Goal: Task Accomplishment & Management: Manage account settings

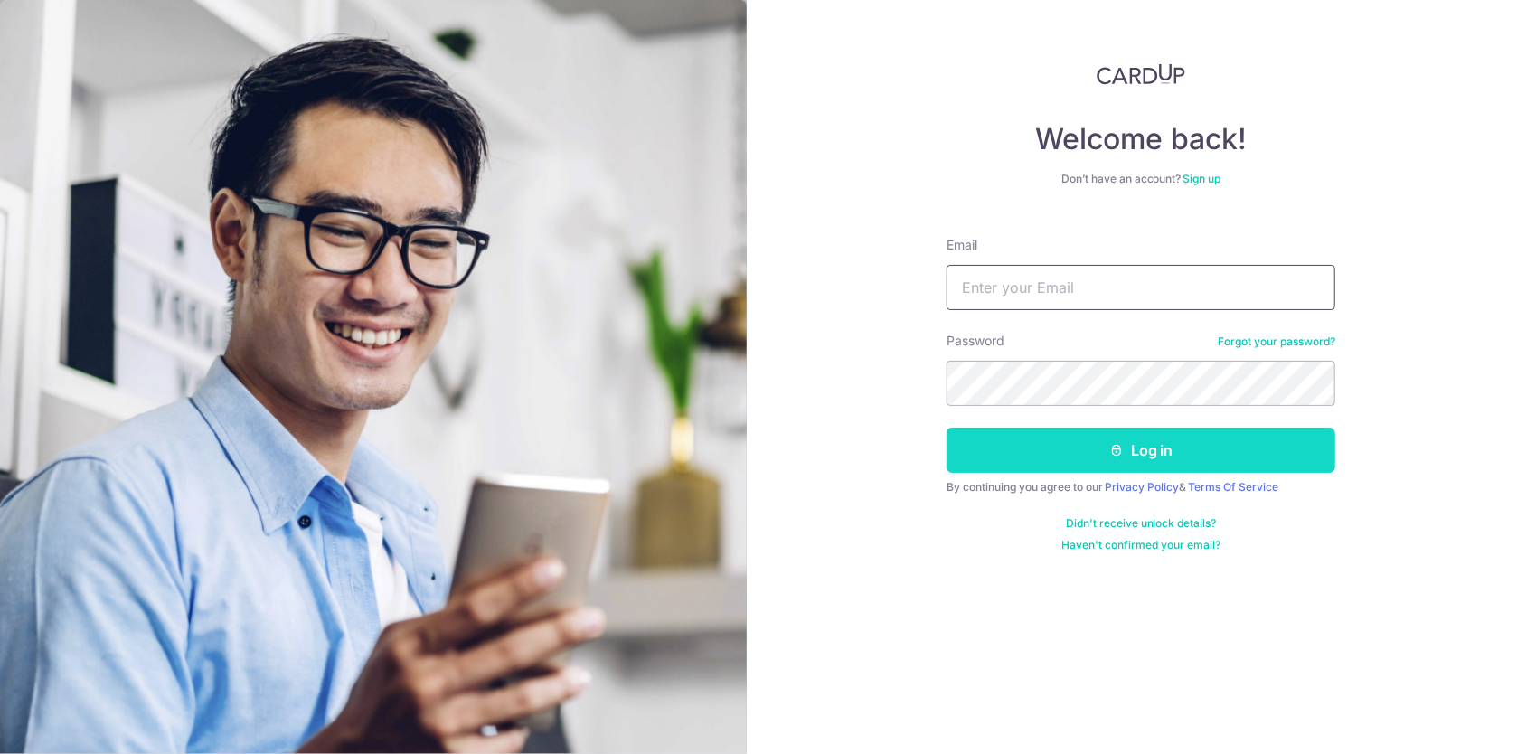
type input "[PERSON_NAME][EMAIL_ADDRESS][DOMAIN_NAME]"
click at [1086, 456] on button "Log in" at bounding box center [1140, 450] width 389 height 45
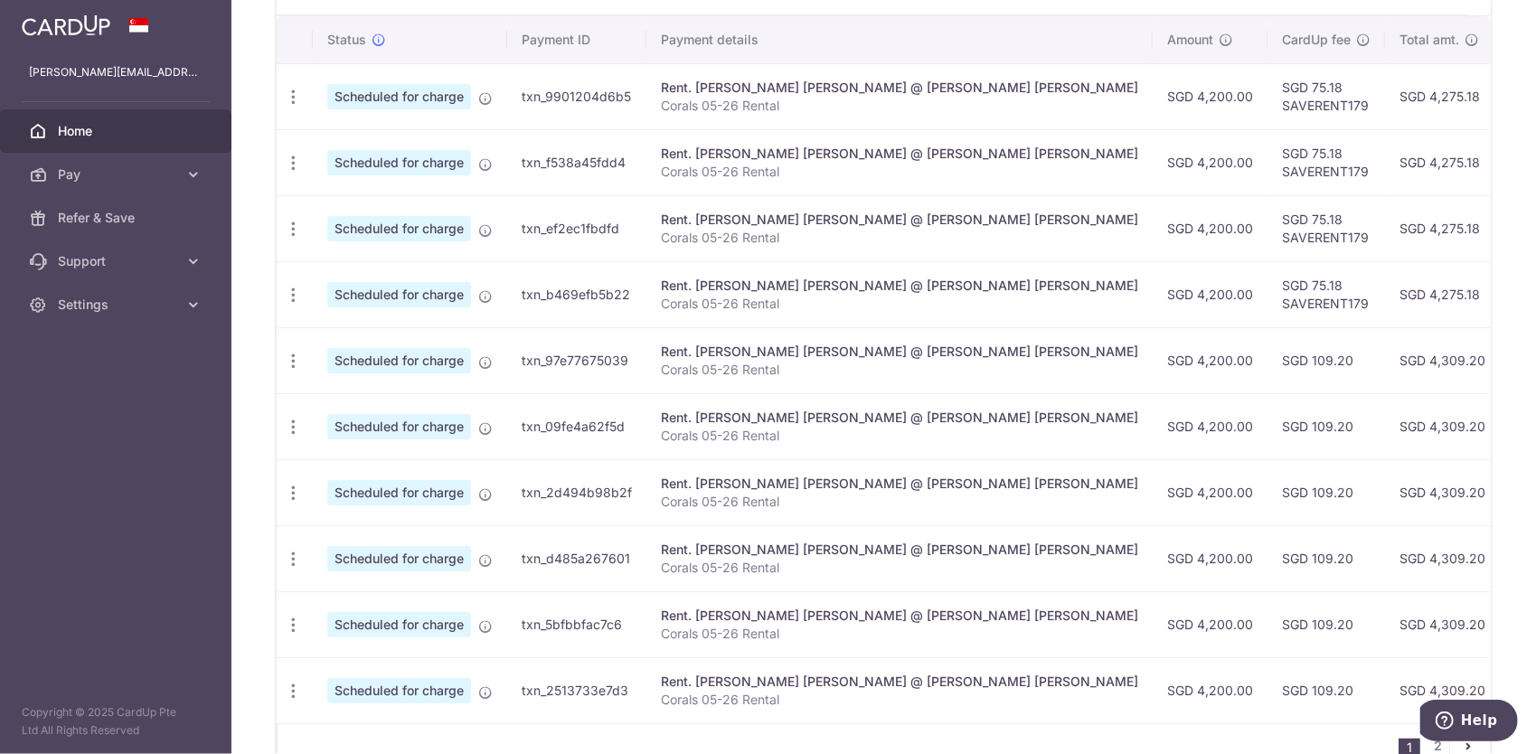
scroll to position [463, 0]
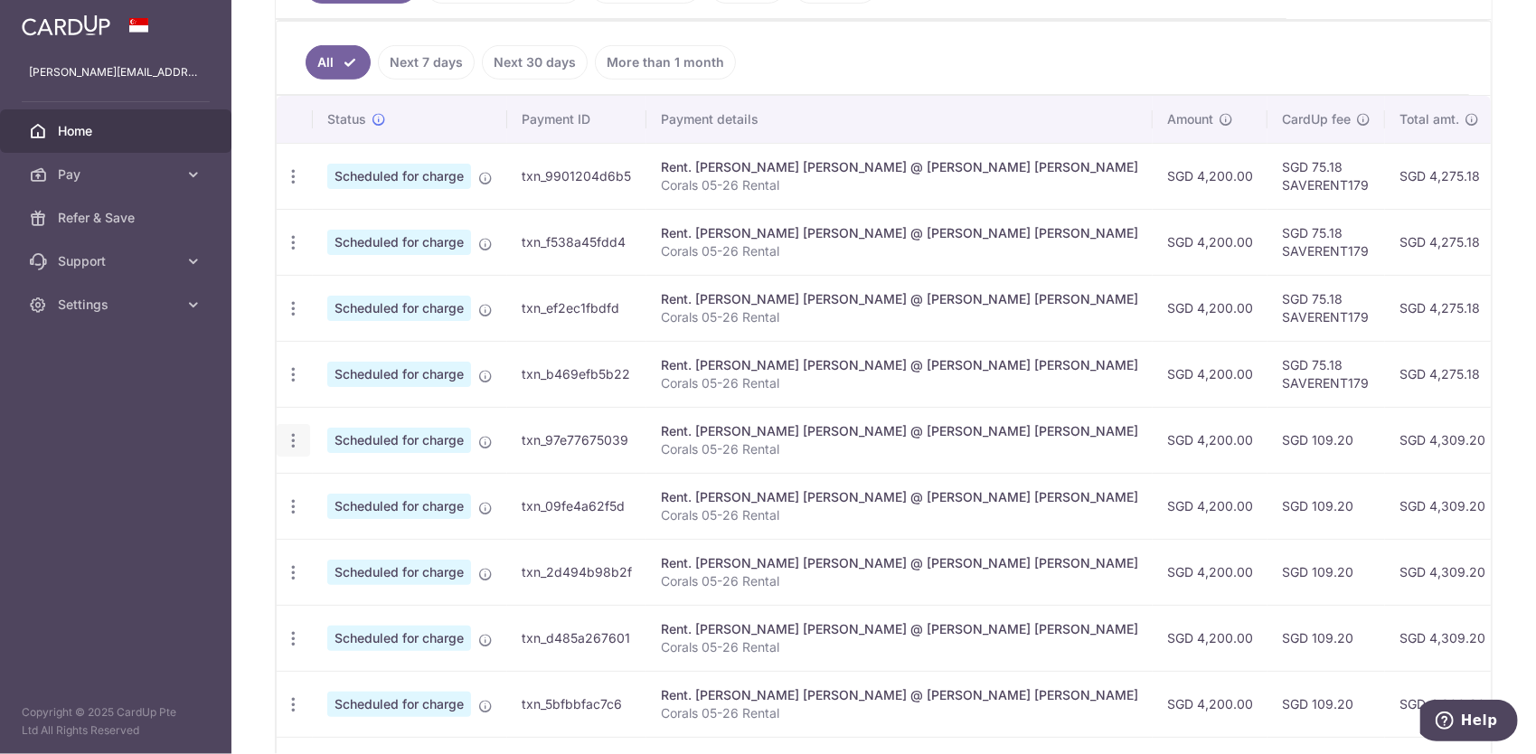
click at [301, 434] on div "Update payment Cancel payment" at bounding box center [293, 440] width 33 height 33
click at [298, 436] on icon "button" at bounding box center [293, 440] width 19 height 19
click at [375, 484] on span "Update payment" at bounding box center [389, 490] width 123 height 22
radio input "true"
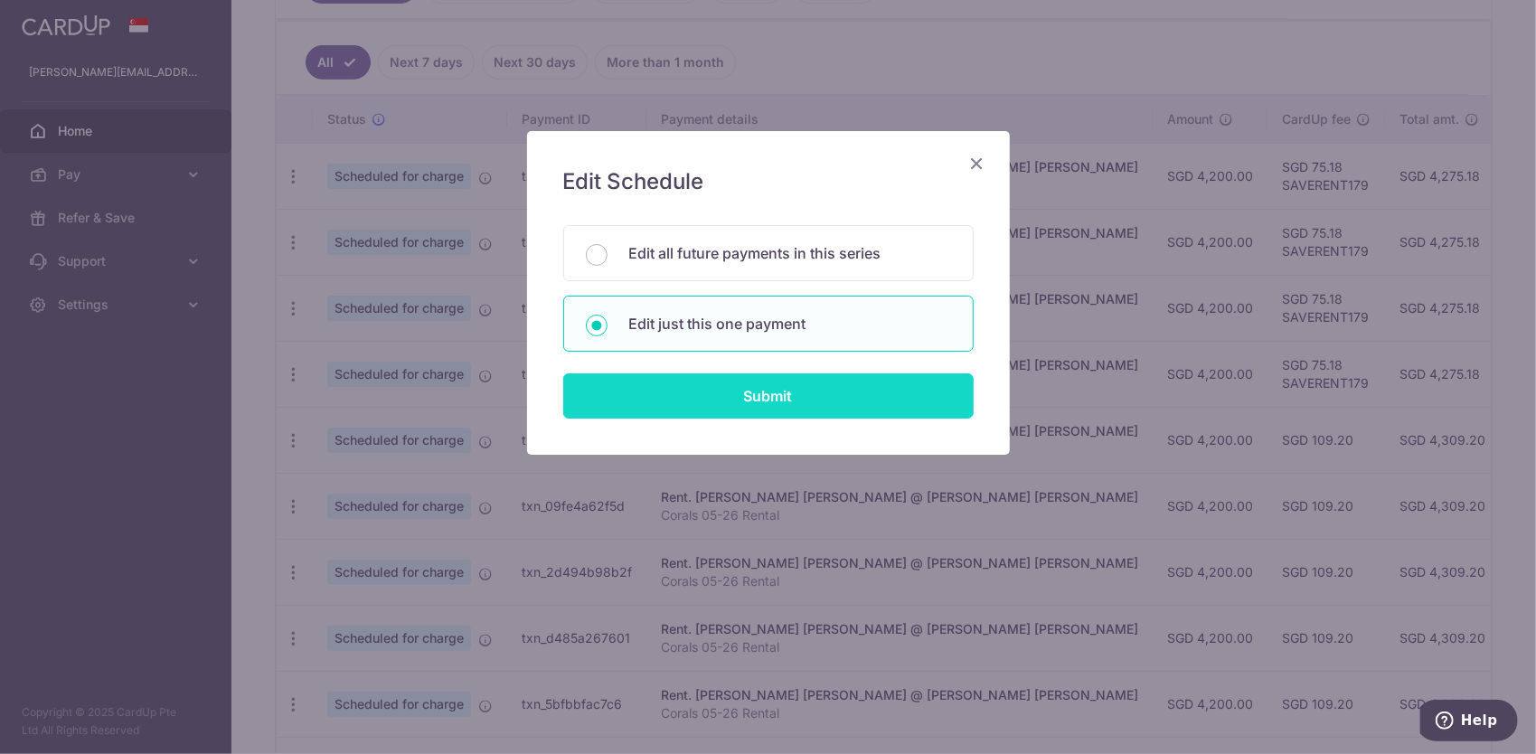
click at [698, 380] on input "Submit" at bounding box center [768, 395] width 410 height 45
radio input "true"
type input "4,200.00"
type input "18/02/2026"
type input "Corals 05-26 Rental"
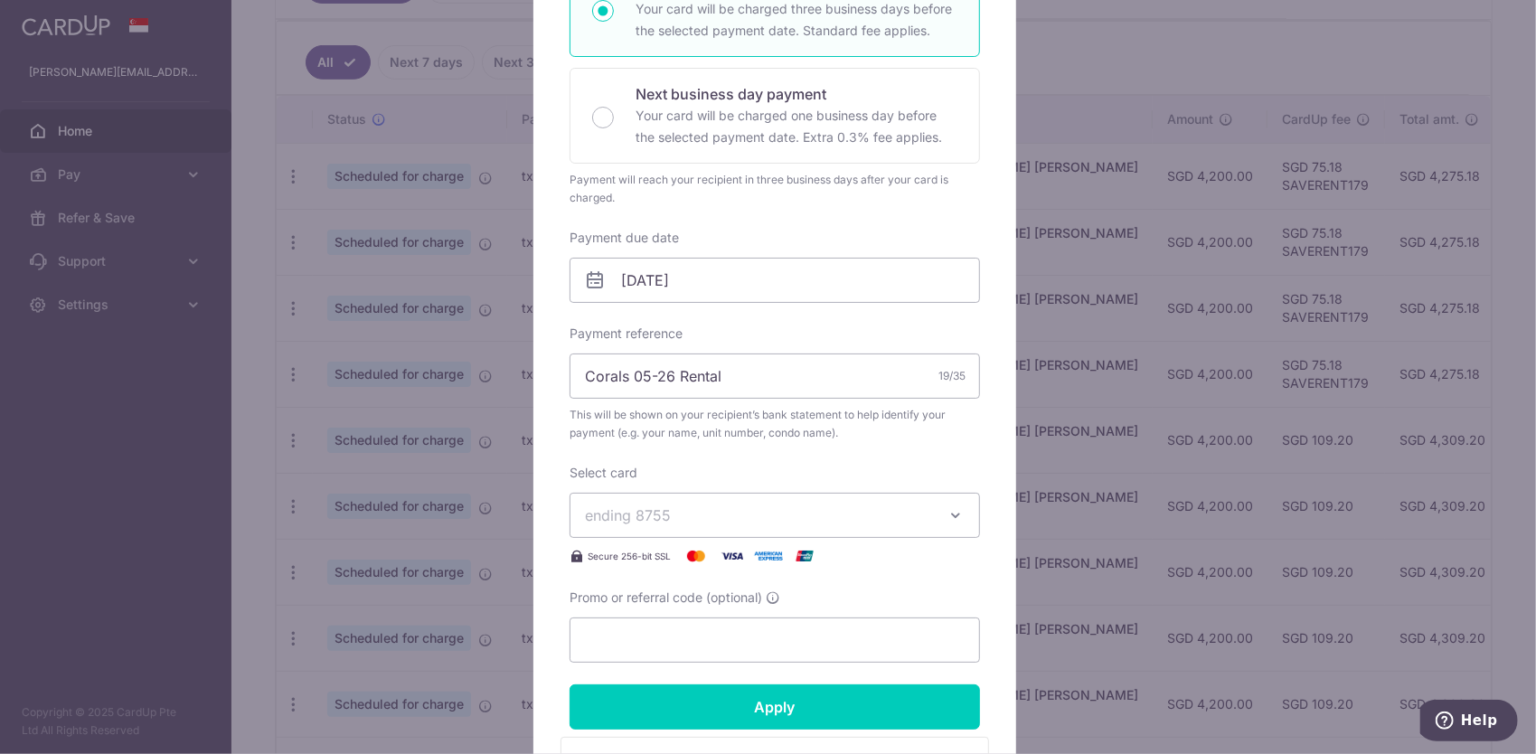
scroll to position [542, 0]
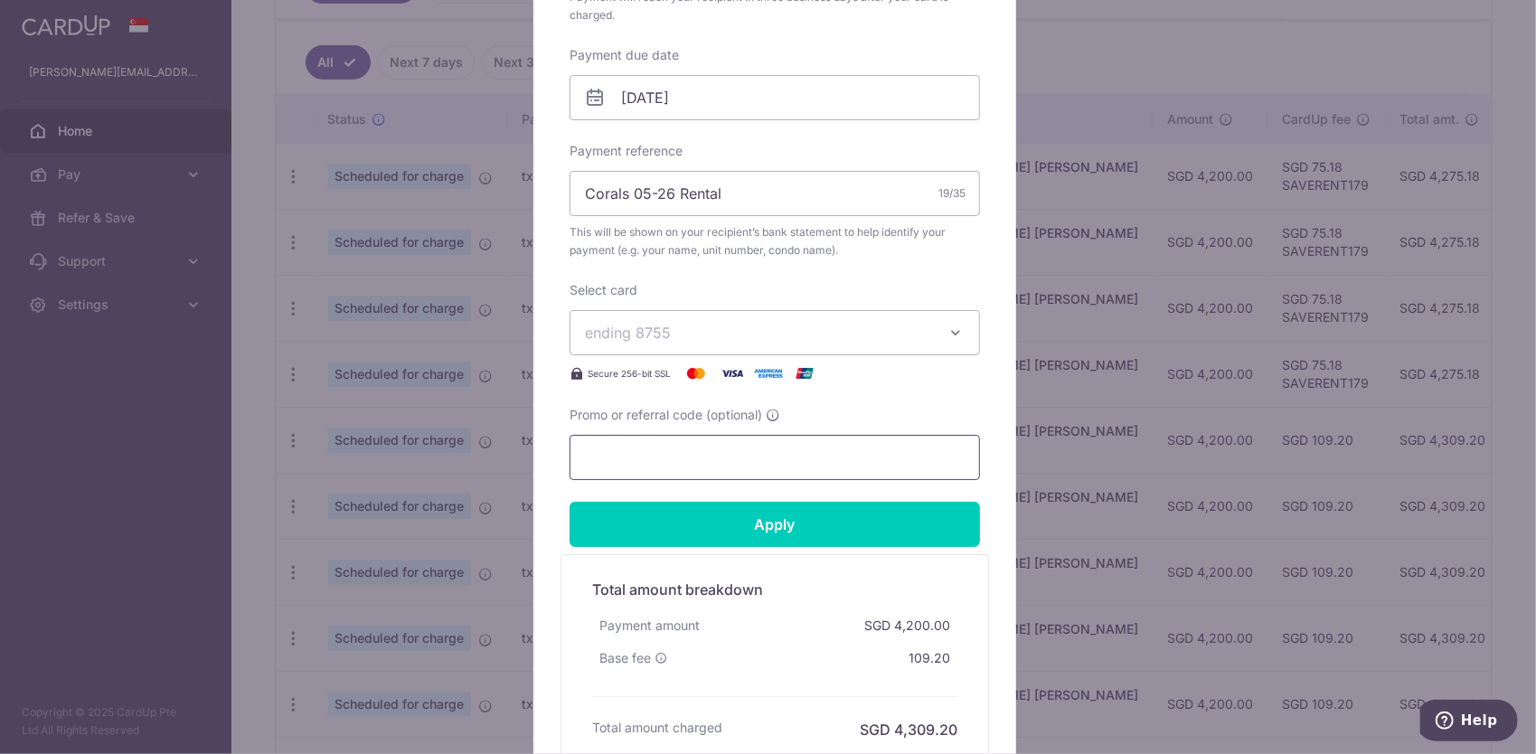
click at [676, 454] on input "Promo or referral code (optional)" at bounding box center [774, 457] width 410 height 45
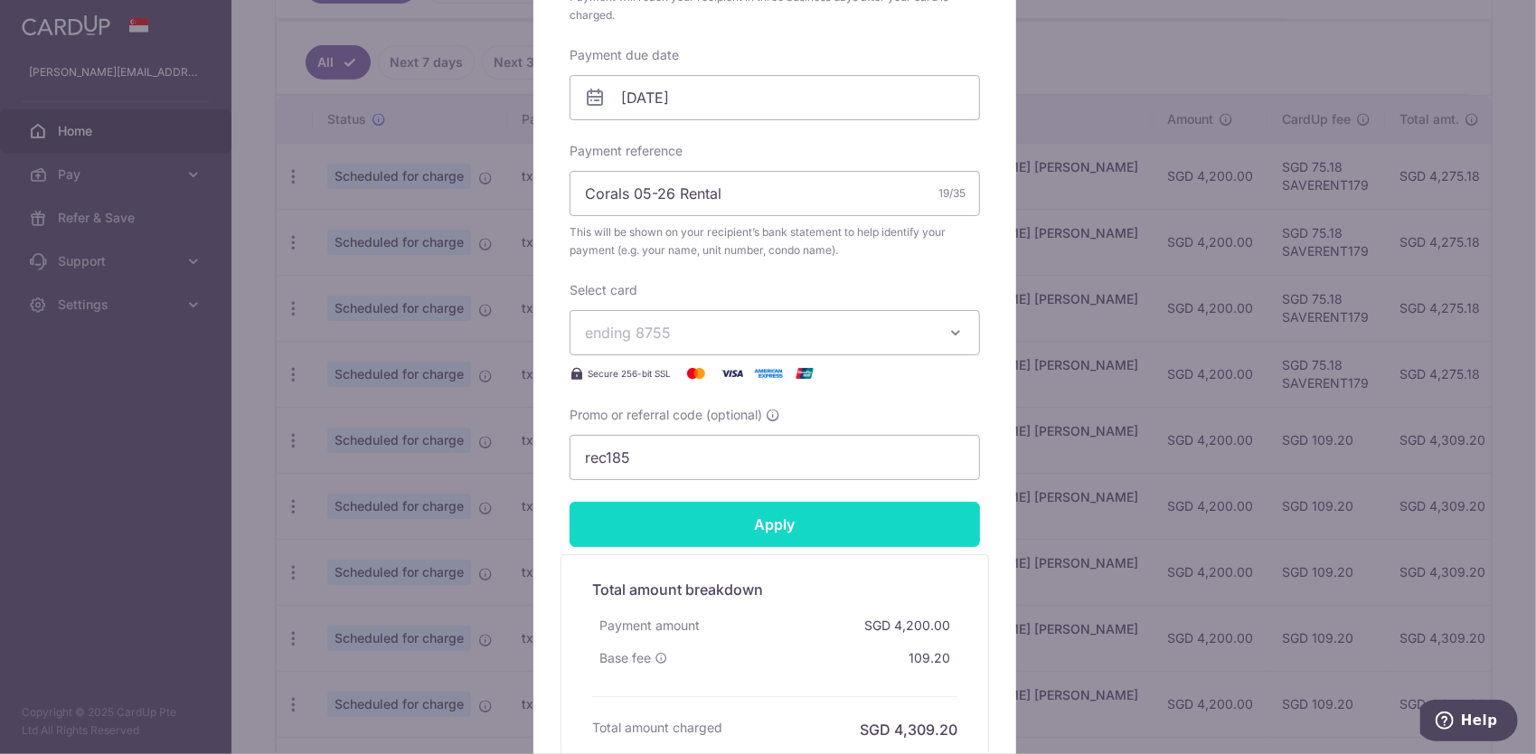
click at [701, 525] on input "Apply" at bounding box center [774, 524] width 410 height 45
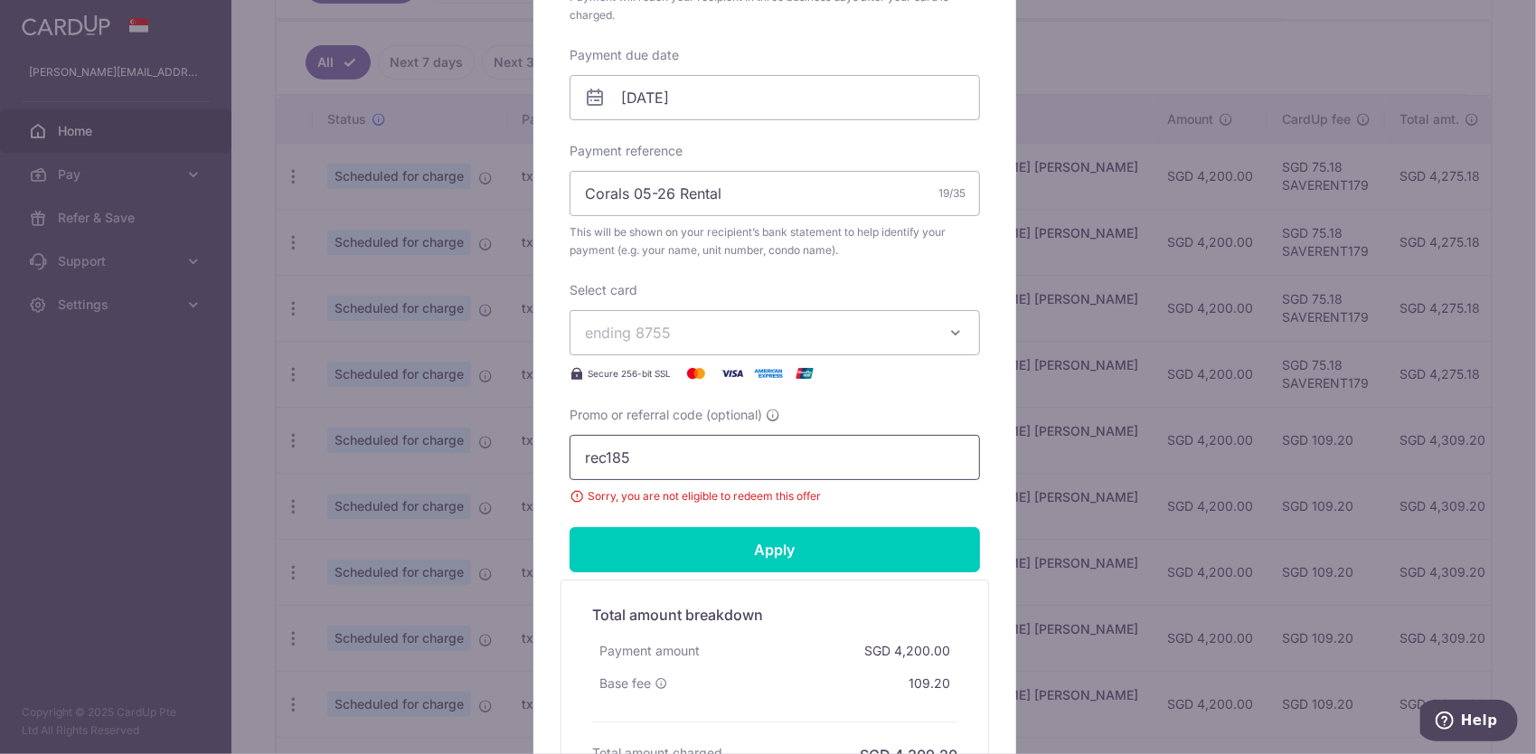
drag, startPoint x: 613, startPoint y: 452, endPoint x: 547, endPoint y: 465, distance: 67.2
click at [551, 463] on div "Edit payment By clicking apply, you will make changes to all payments to RAUT S…" at bounding box center [774, 203] width 483 height 1228
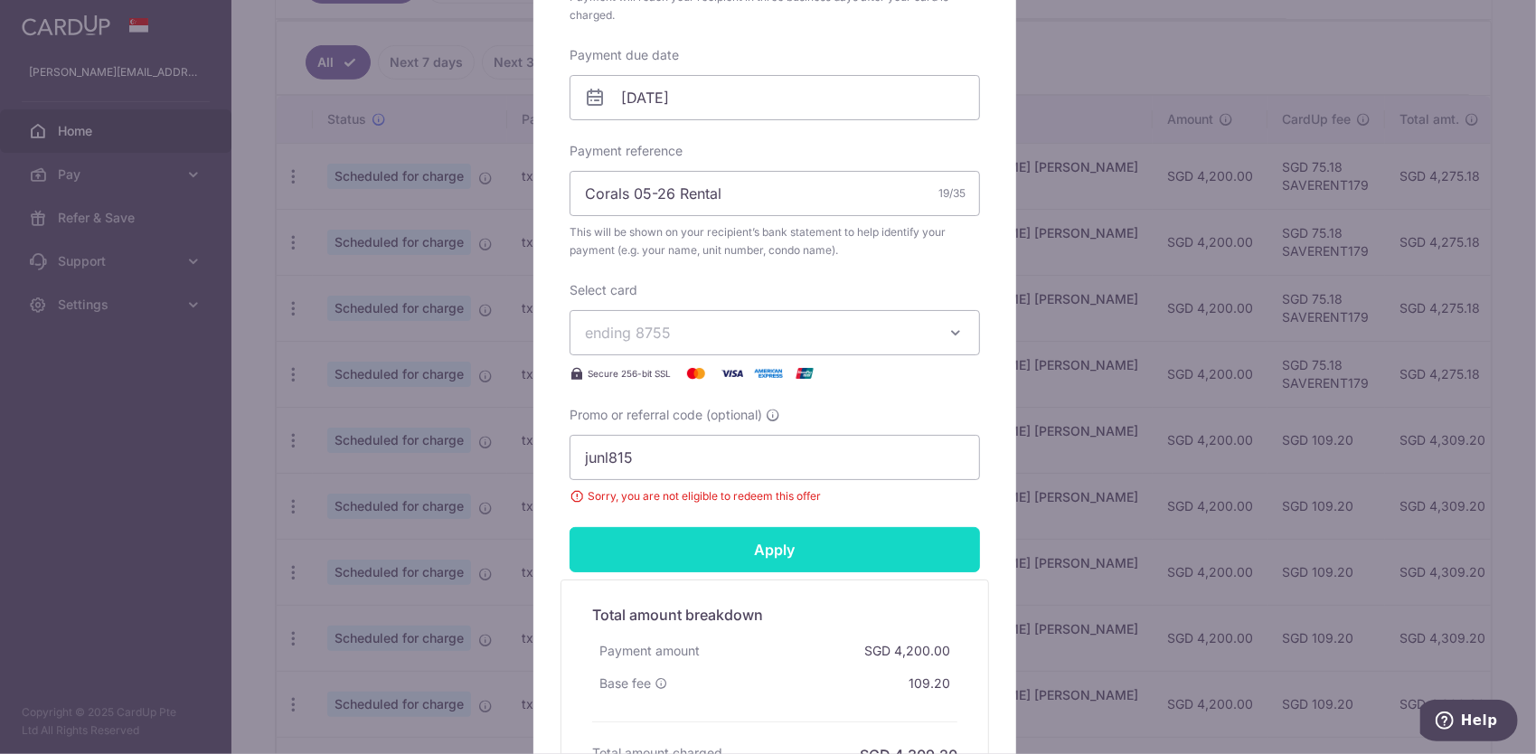
click at [635, 560] on input "Apply" at bounding box center [774, 549] width 410 height 45
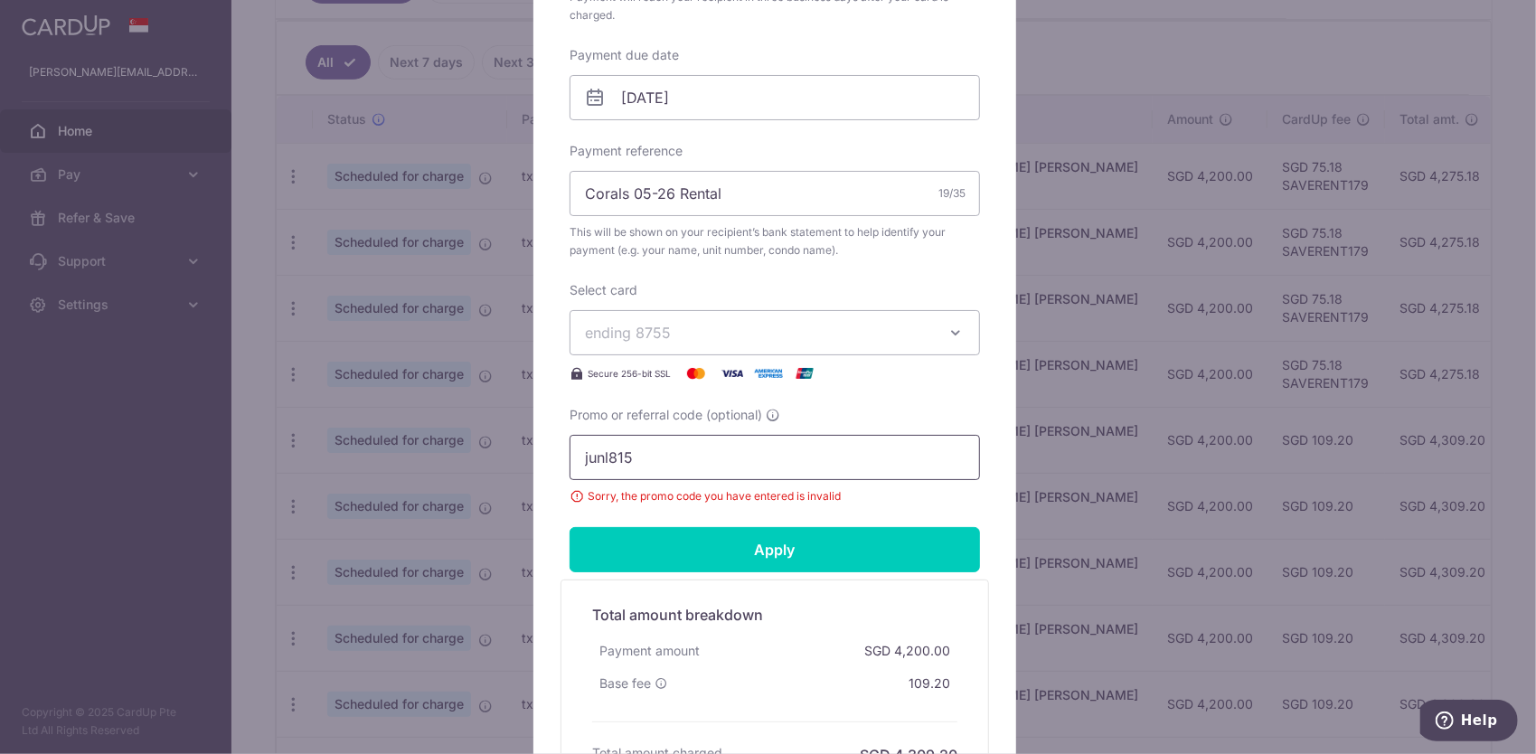
drag, startPoint x: 644, startPoint y: 457, endPoint x: 555, endPoint y: 455, distance: 88.6
click at [555, 455] on div "Edit payment By clicking apply, you will make changes to all payments to RAUT S…" at bounding box center [774, 203] width 483 height 1228
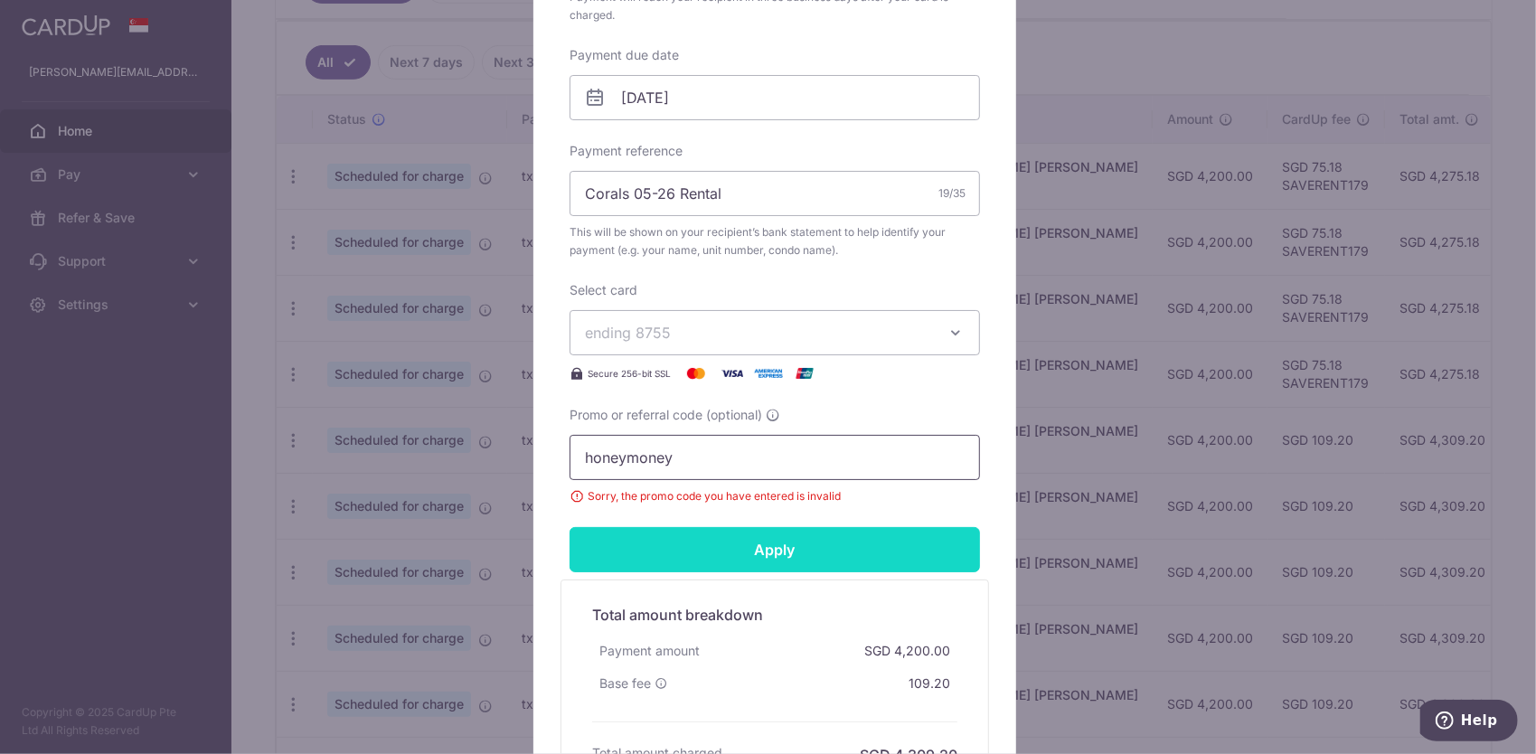
type input "honeymoney"
click at [677, 538] on input "Apply" at bounding box center [774, 549] width 410 height 45
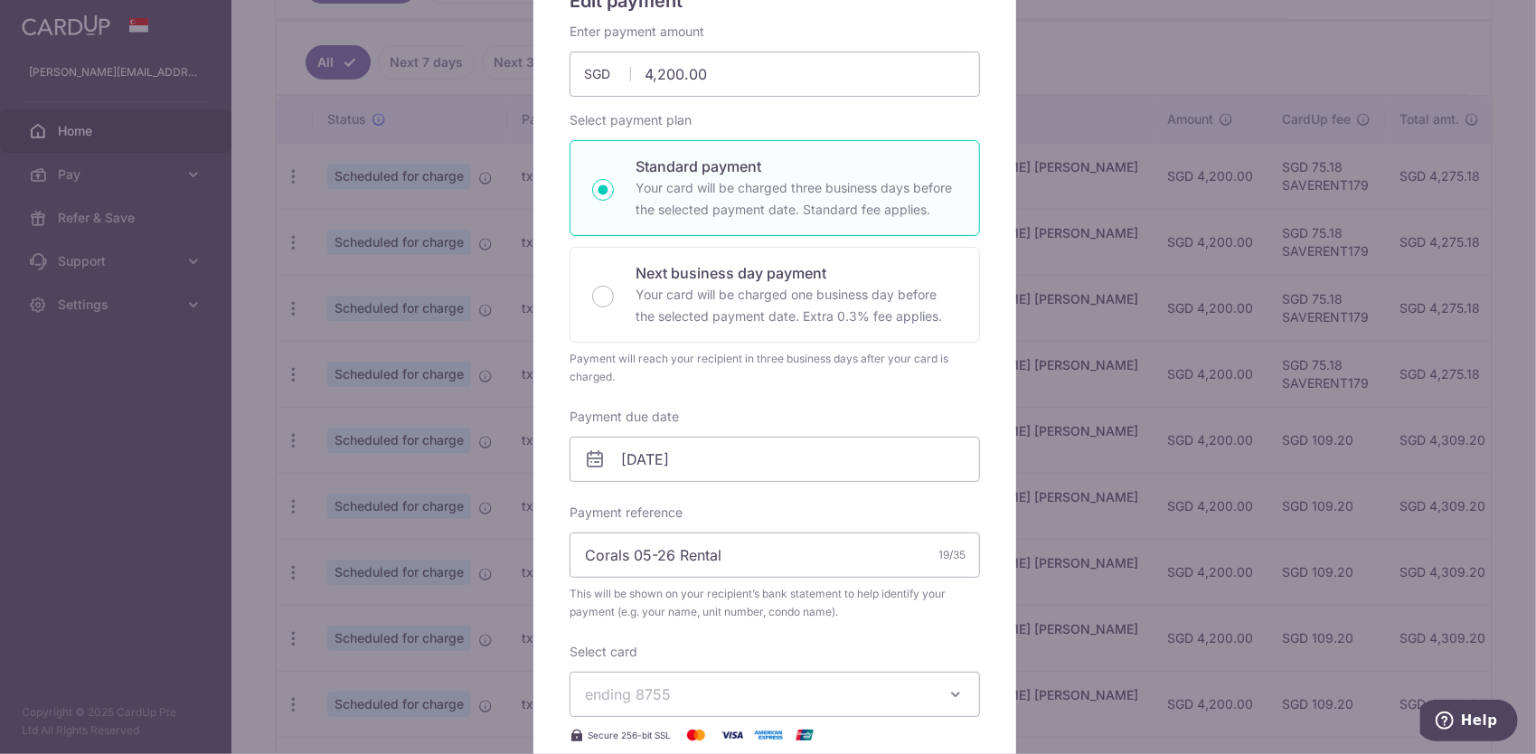
scroll to position [0, 0]
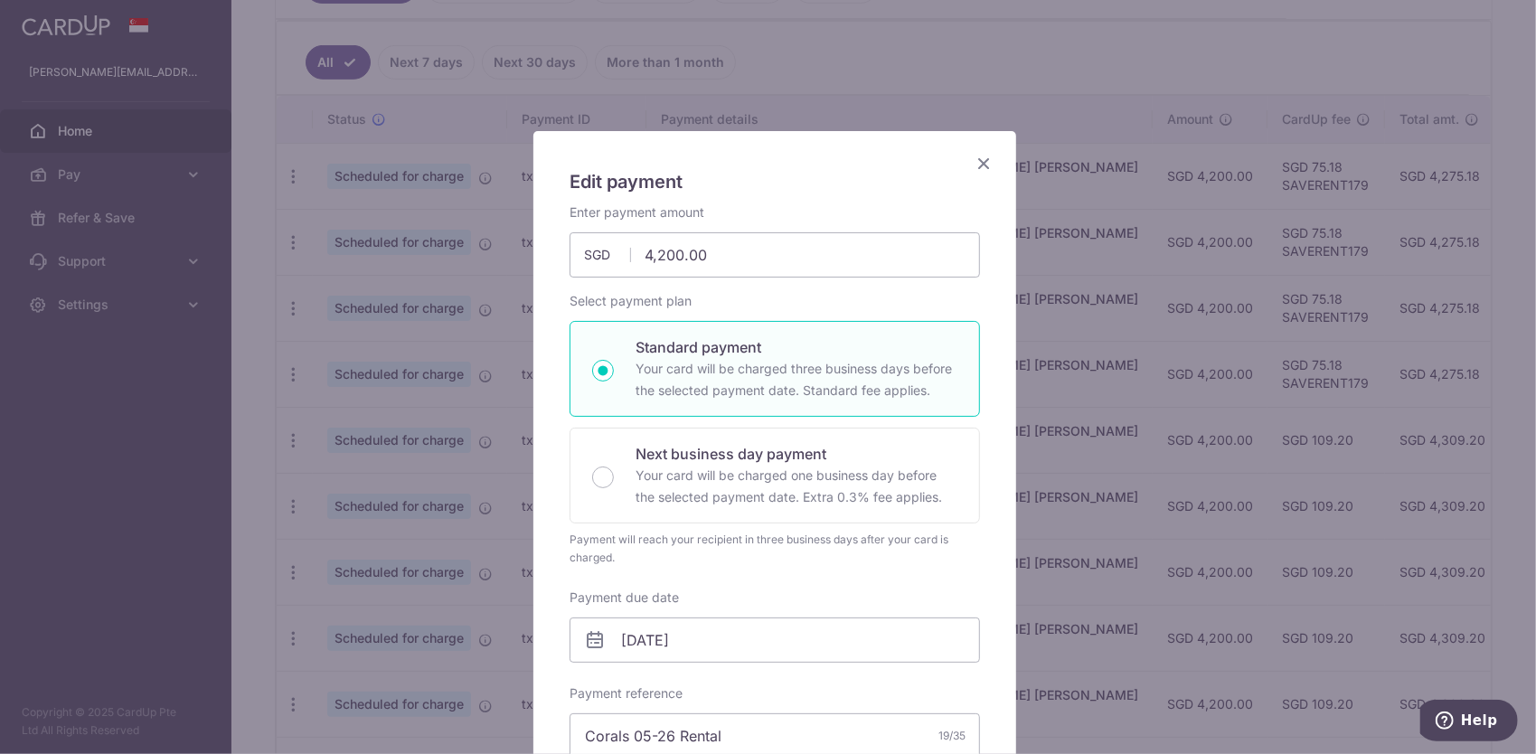
click at [976, 163] on icon "Close" at bounding box center [984, 163] width 22 height 23
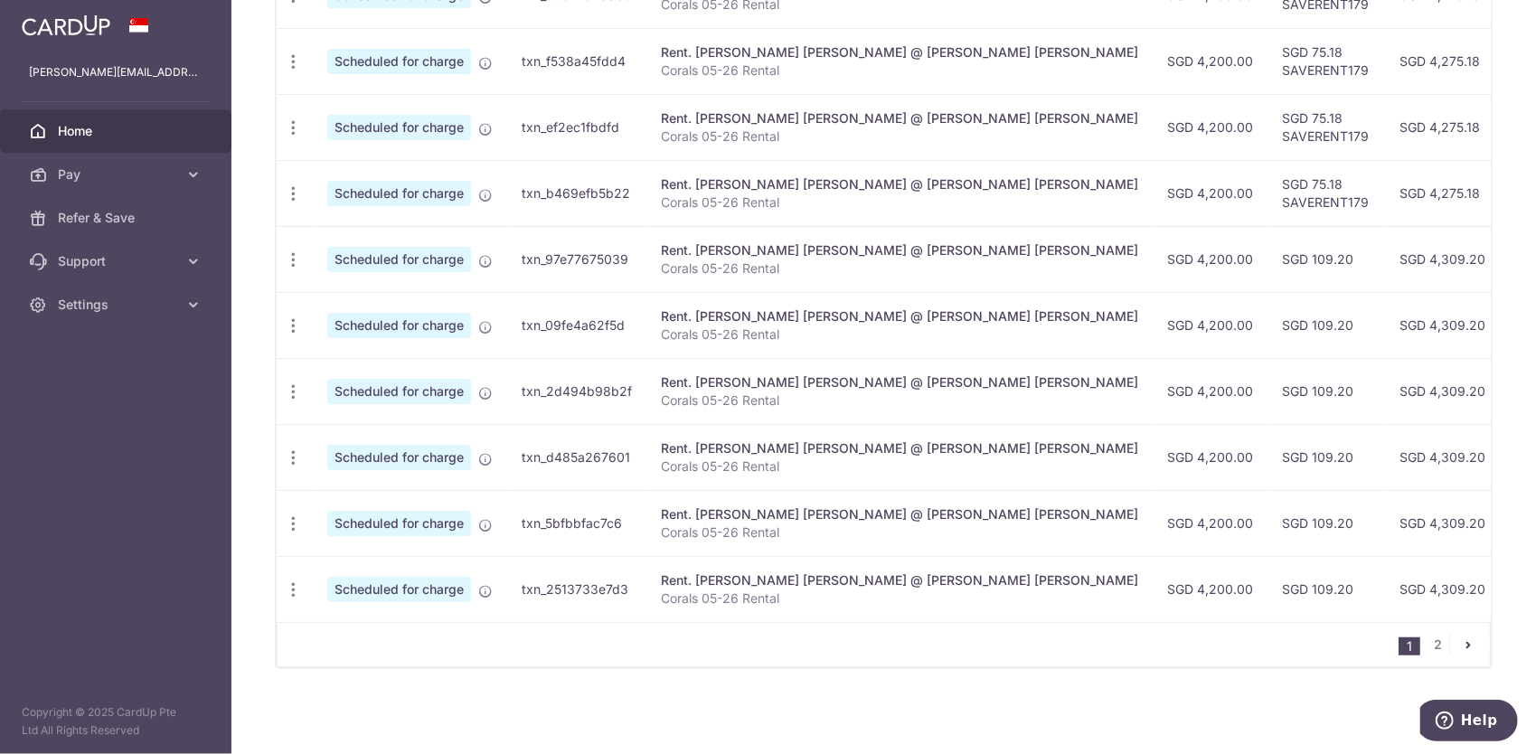
scroll to position [644, 0]
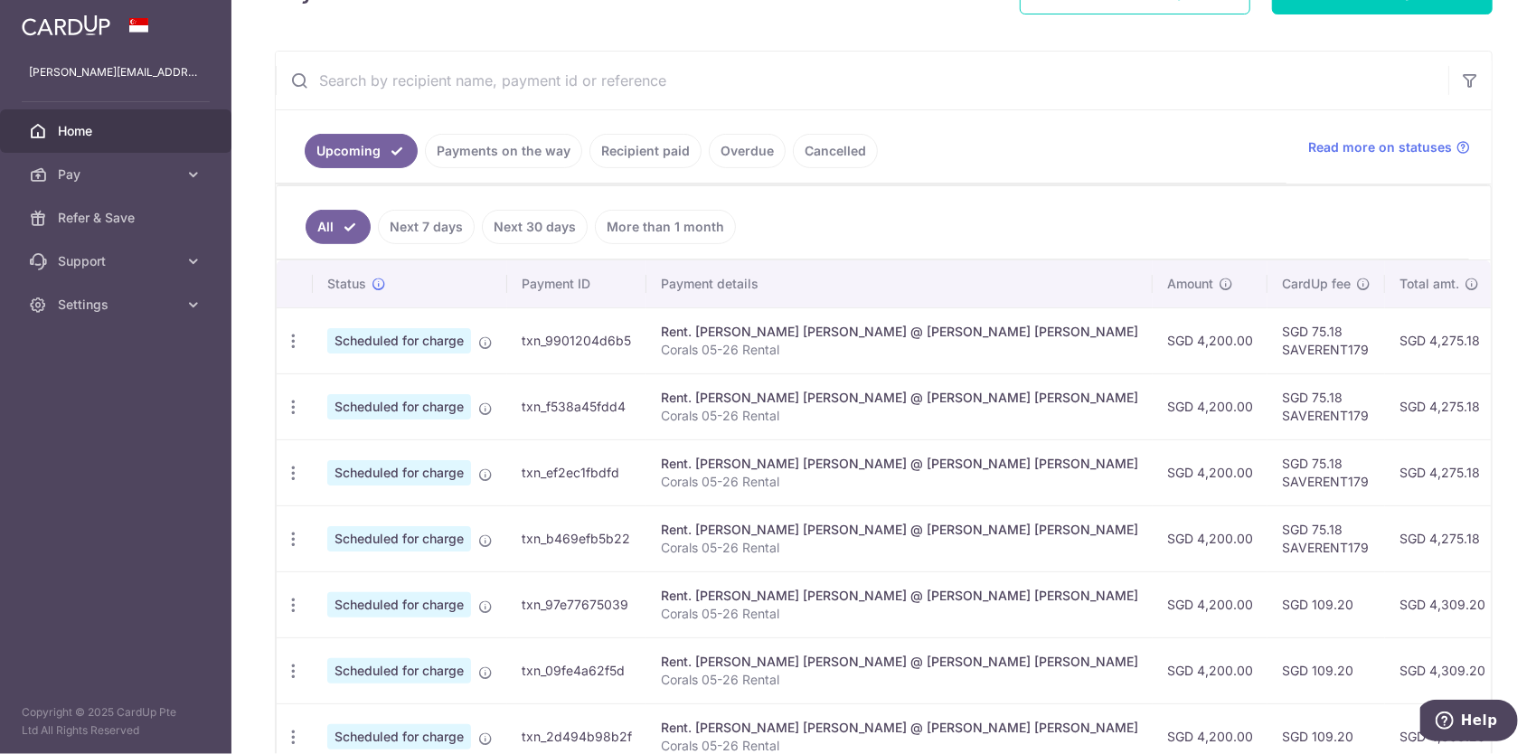
scroll to position [271, 0]
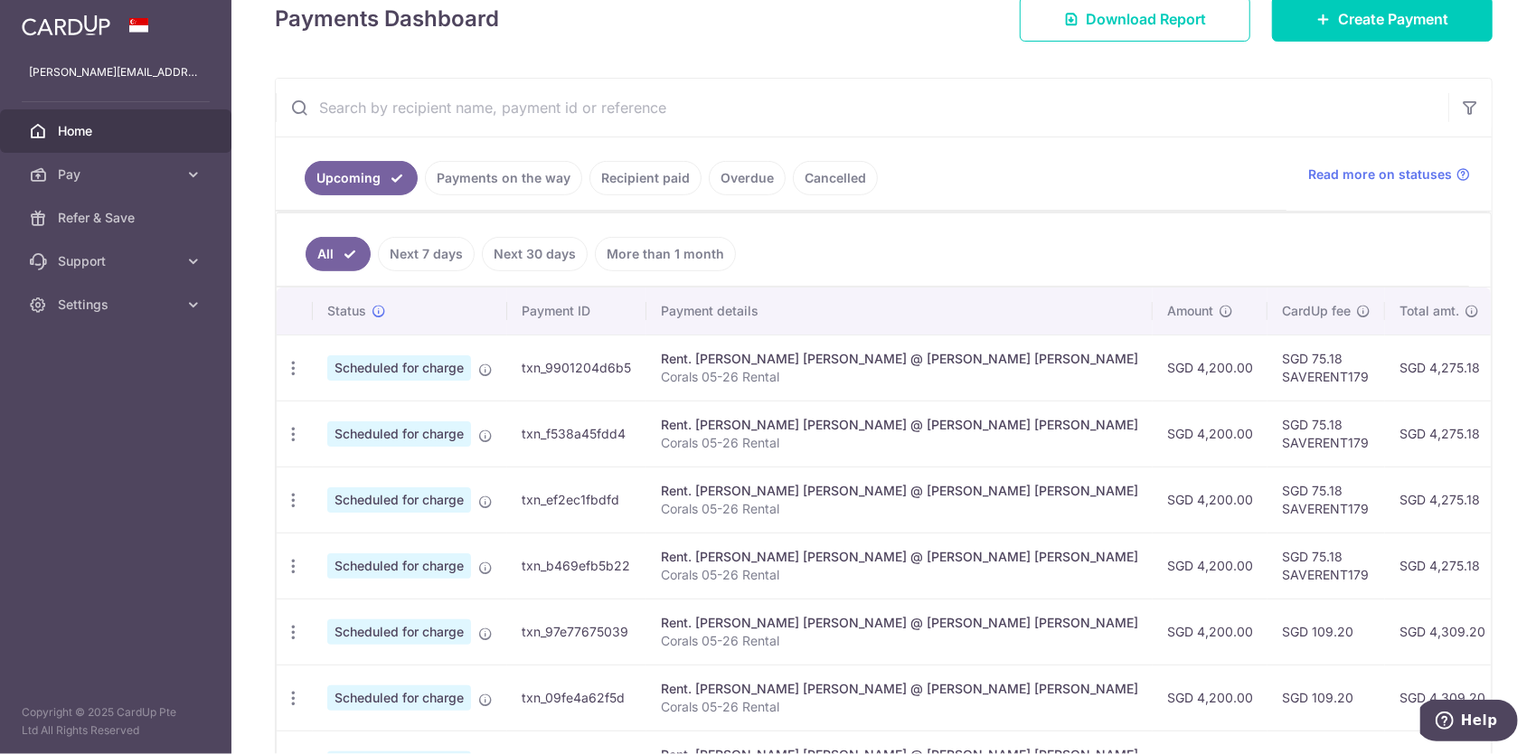
click at [489, 177] on link "Payments on the way" at bounding box center [503, 178] width 157 height 34
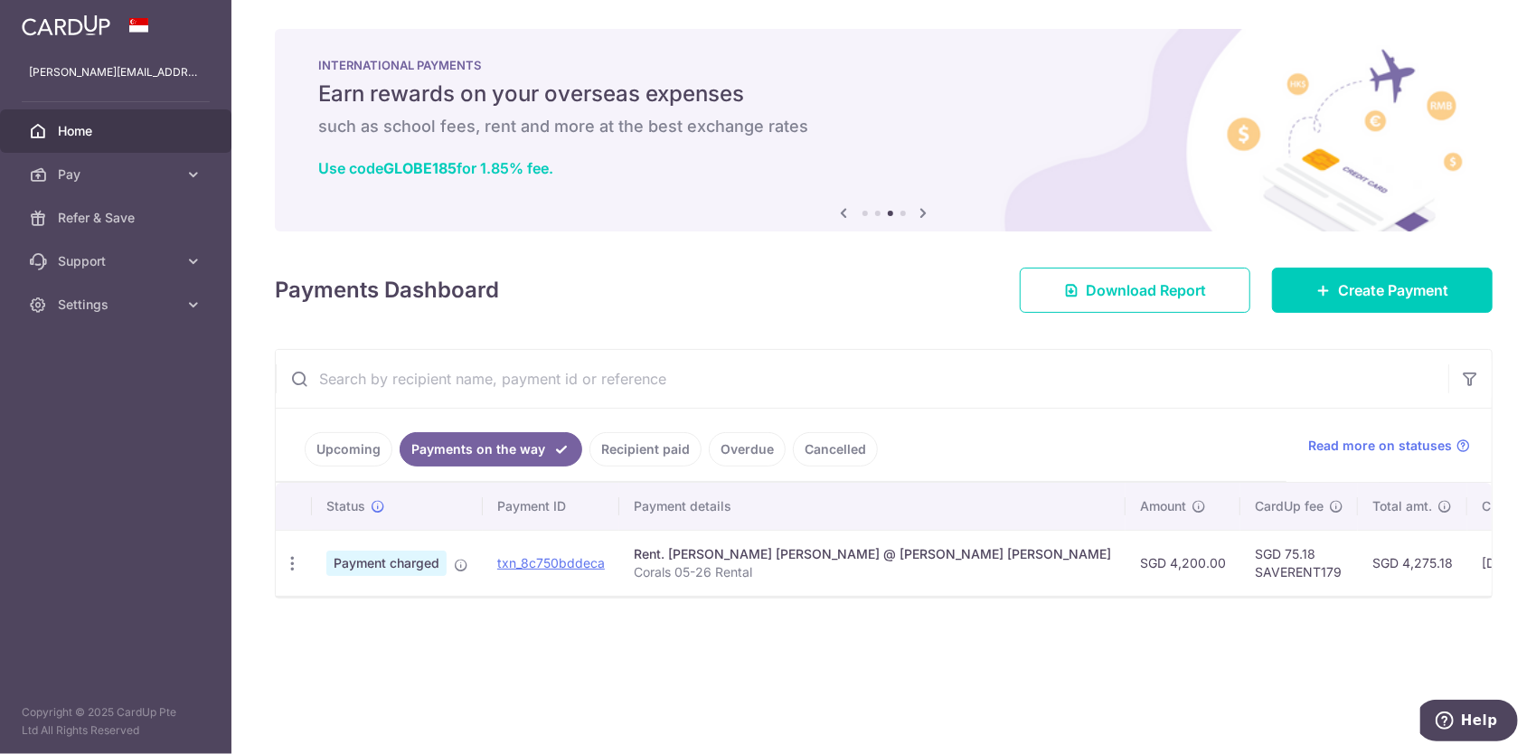
scroll to position [0, 0]
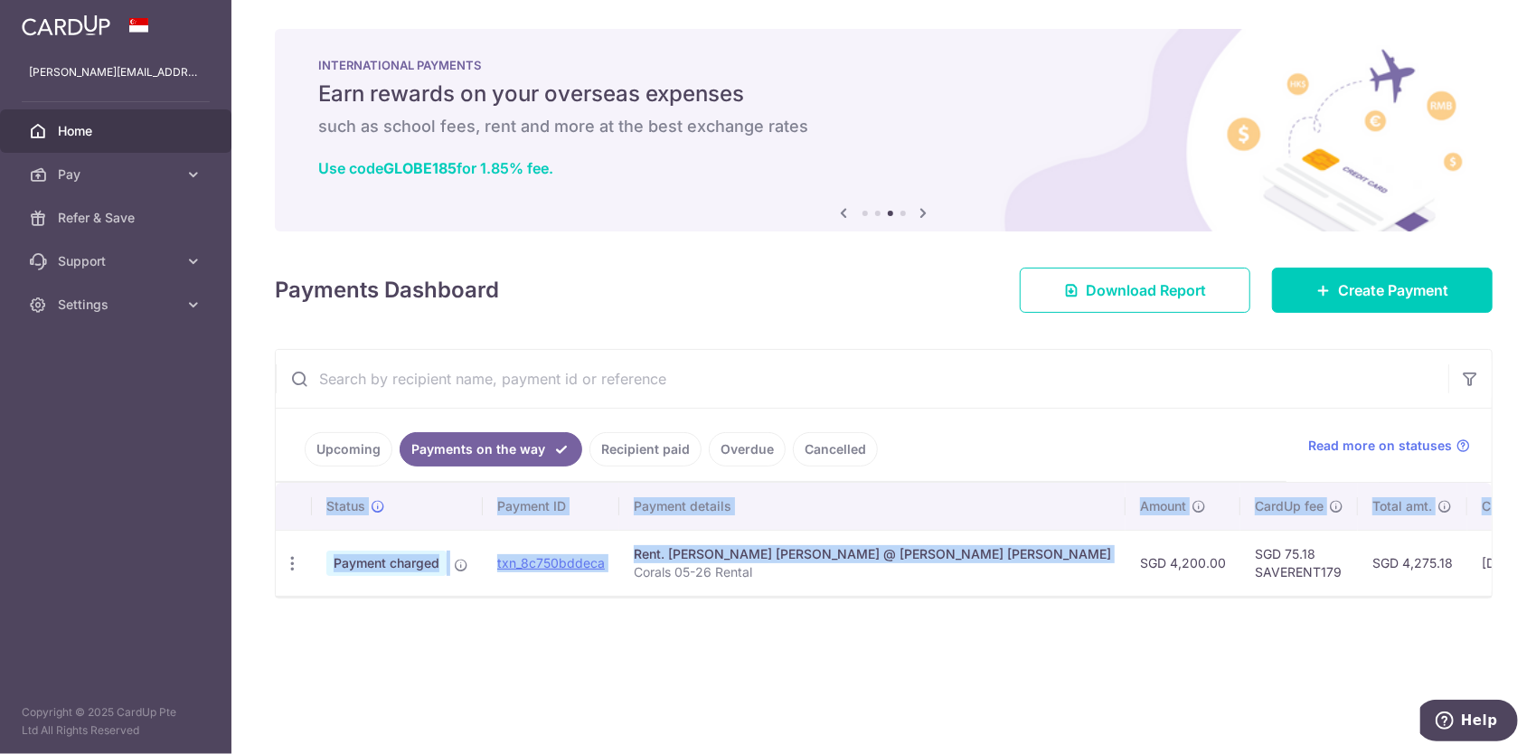
drag, startPoint x: 898, startPoint y: 591, endPoint x: 961, endPoint y: 597, distance: 62.6
click at [961, 596] on div "Status Payment ID Payment details Amount CardUp fee Total amt. Charge date Due …" at bounding box center [884, 539] width 1216 height 113
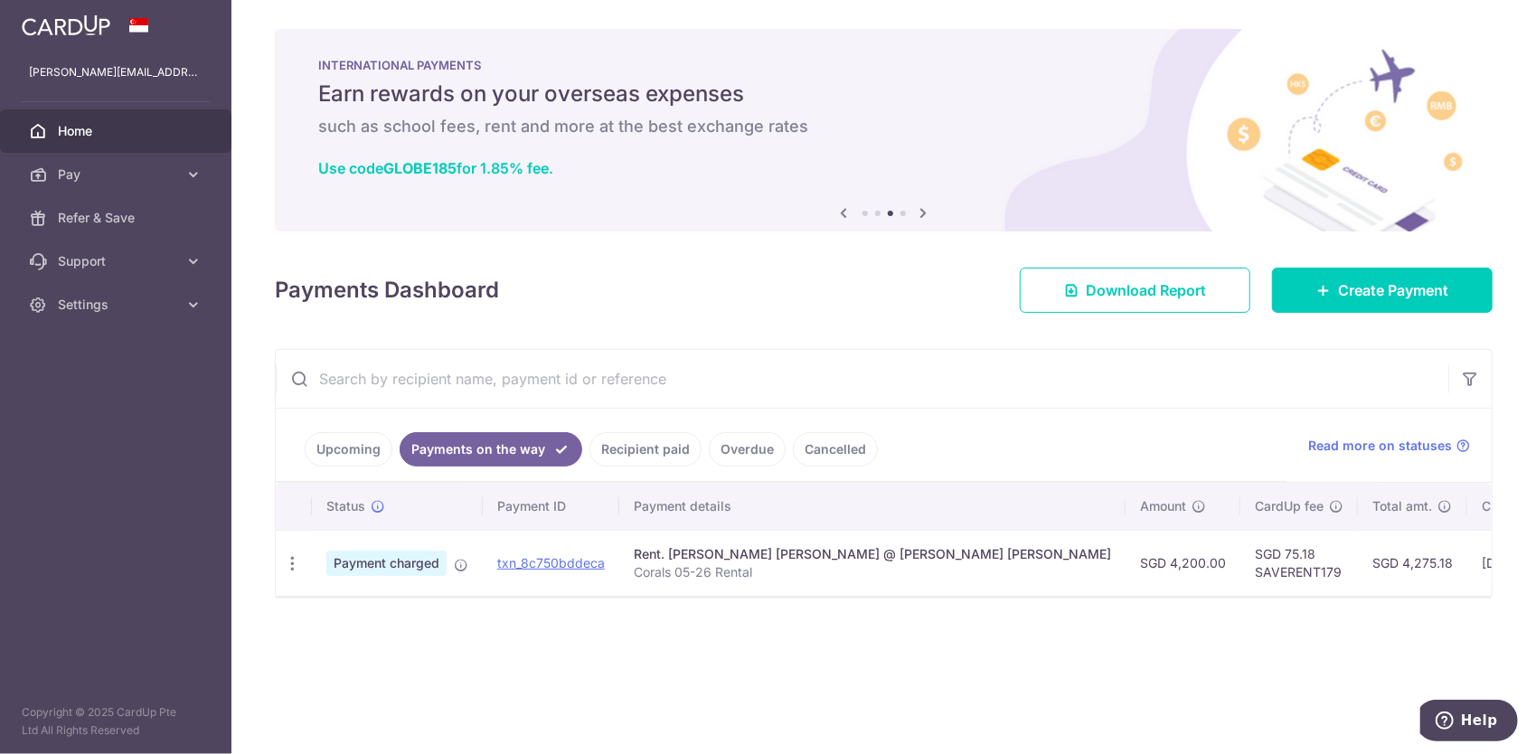
drag, startPoint x: 961, startPoint y: 597, endPoint x: 954, endPoint y: 613, distance: 17.5
click at [954, 613] on div "× Pause Schedule Pause all future payments in this series Pause just this one p…" at bounding box center [883, 377] width 1304 height 754
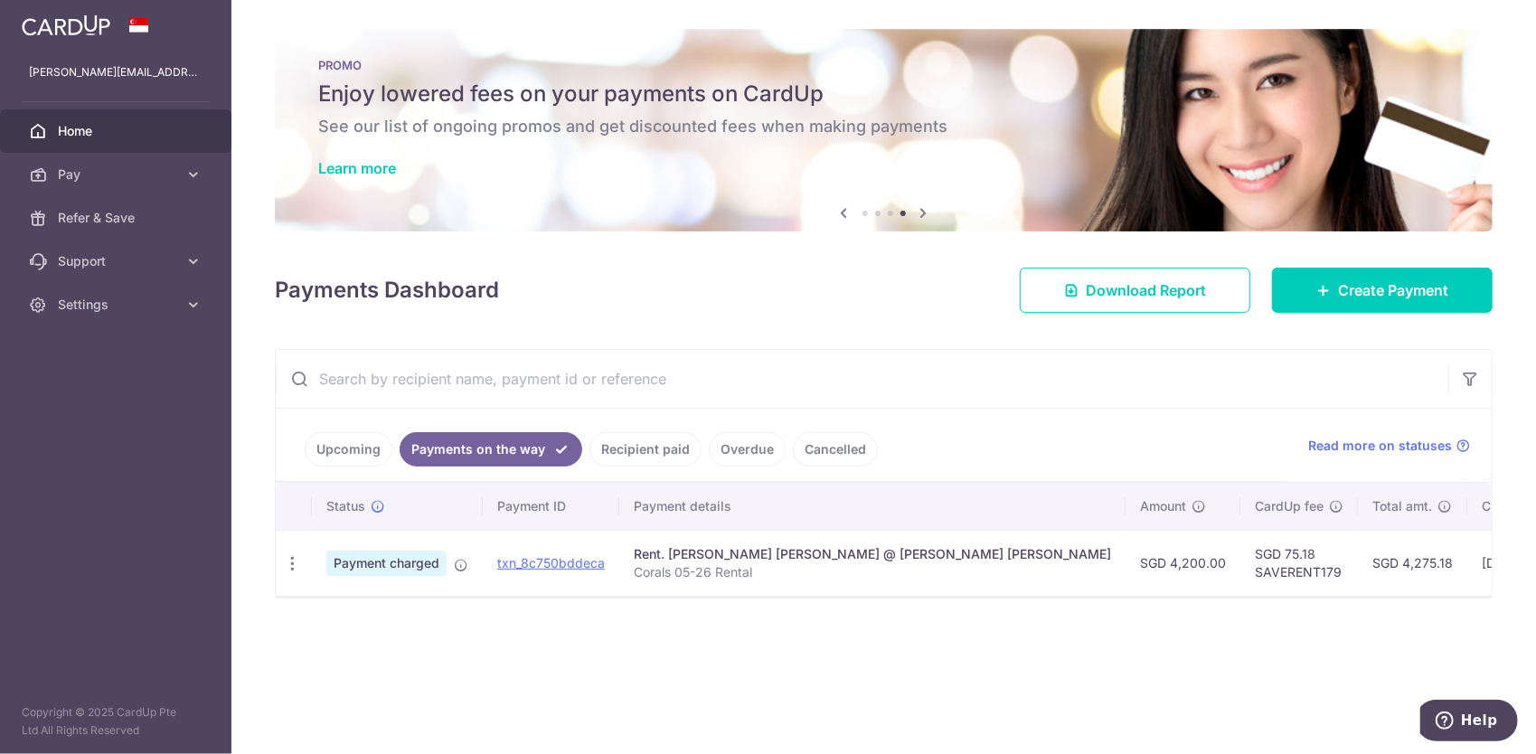
click at [654, 447] on link "Recipient paid" at bounding box center [645, 449] width 112 height 34
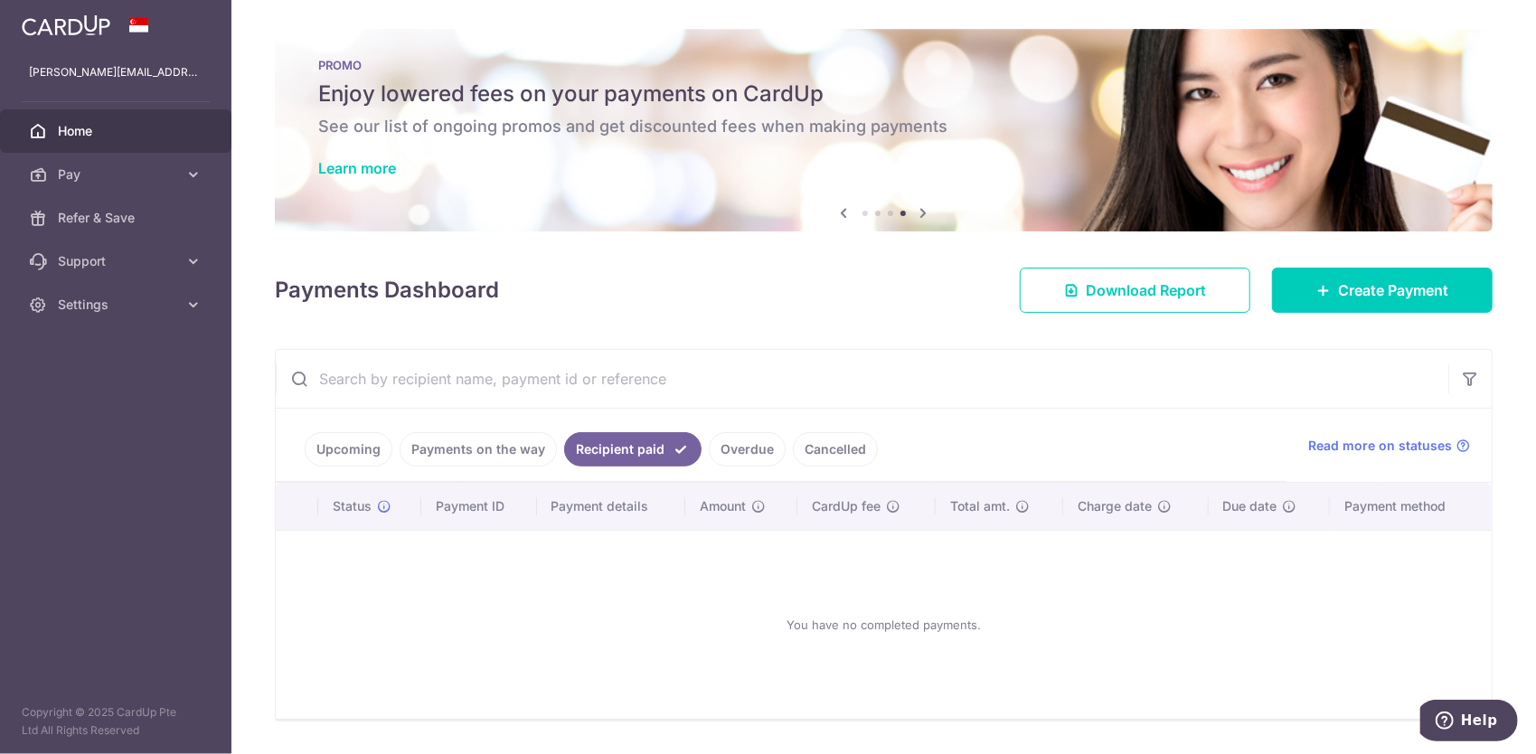
scroll to position [49, 0]
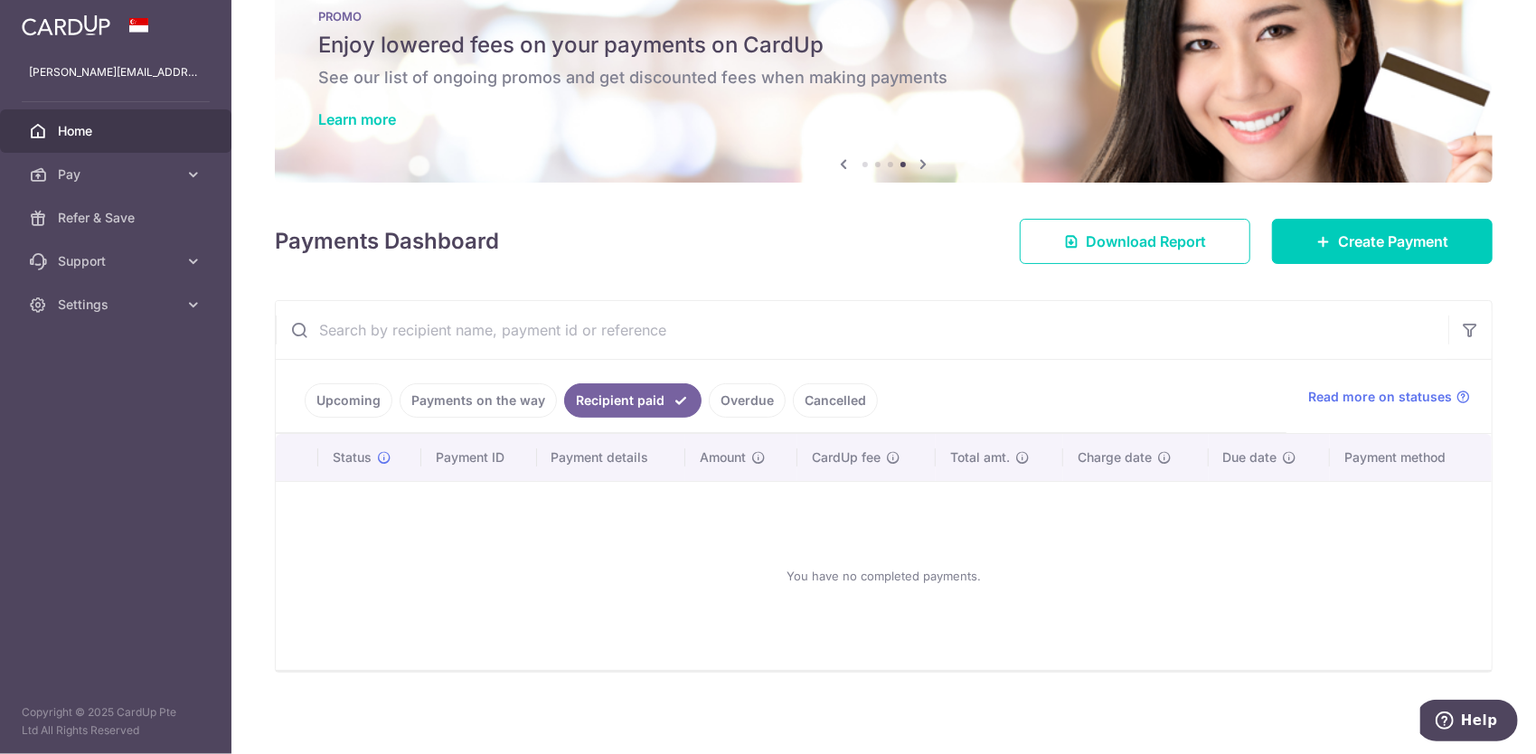
click at [478, 409] on link "Payments on the way" at bounding box center [478, 400] width 157 height 34
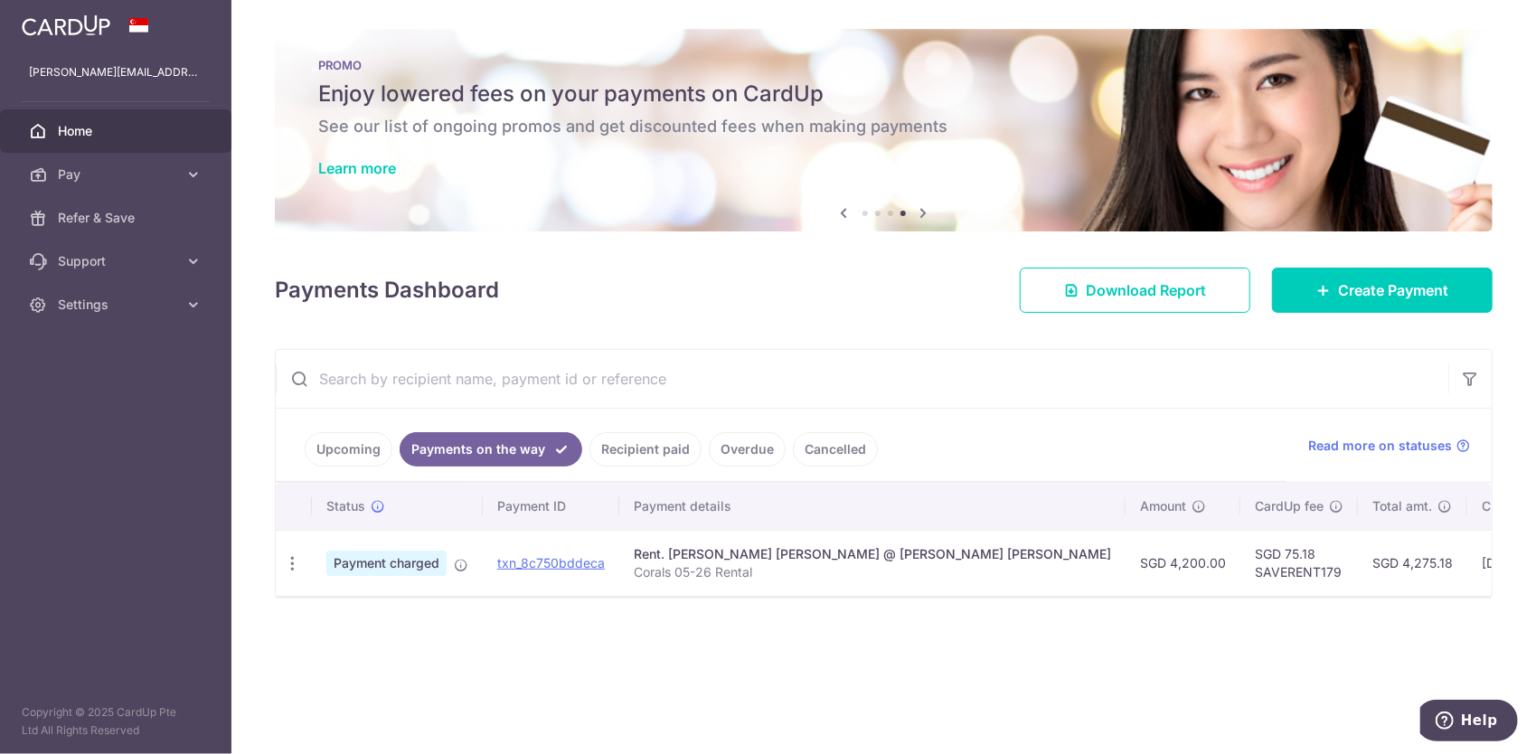
scroll to position [0, 0]
click at [640, 450] on link "Recipient paid" at bounding box center [645, 449] width 112 height 34
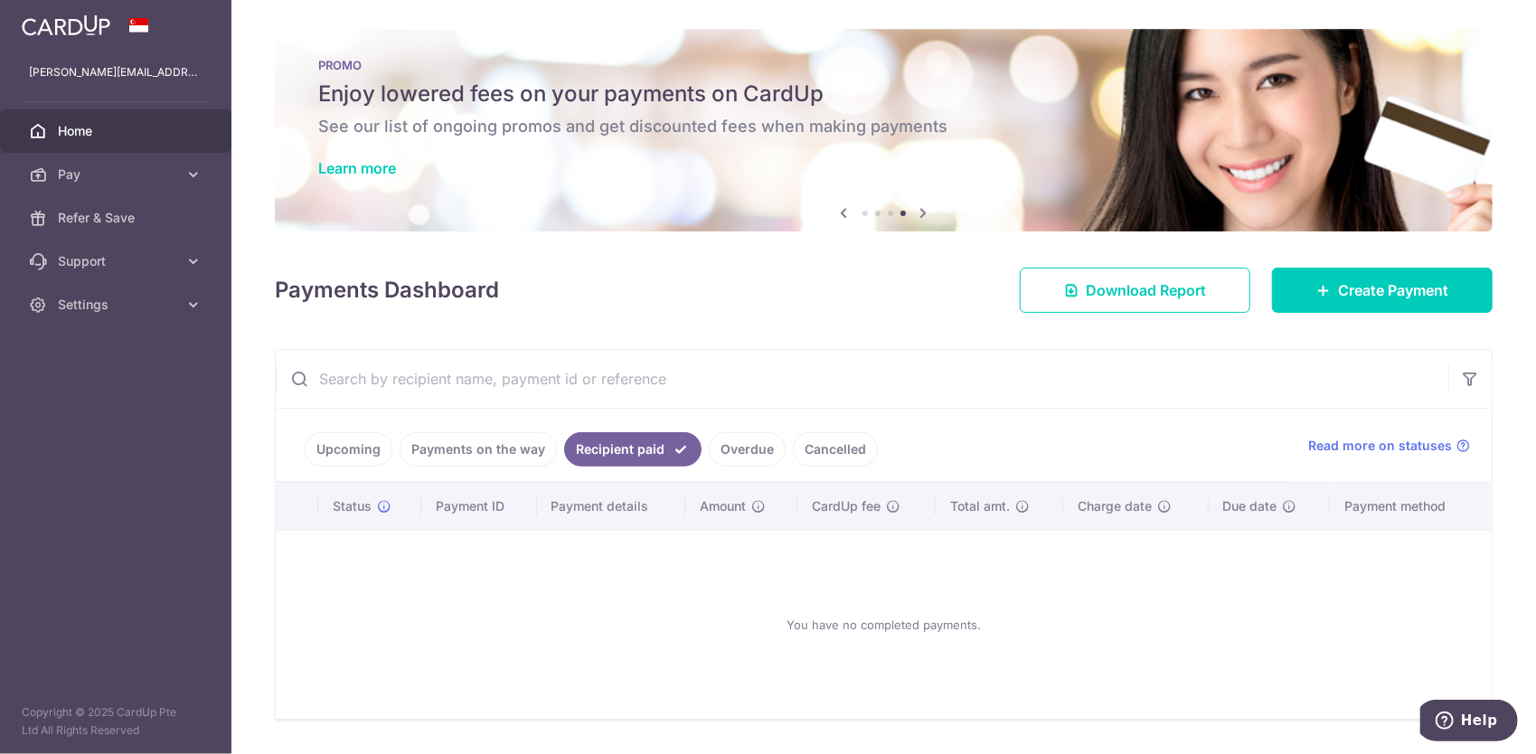
click at [728, 449] on link "Overdue" at bounding box center [747, 449] width 77 height 34
click at [508, 457] on link "Payments on the way" at bounding box center [478, 449] width 157 height 34
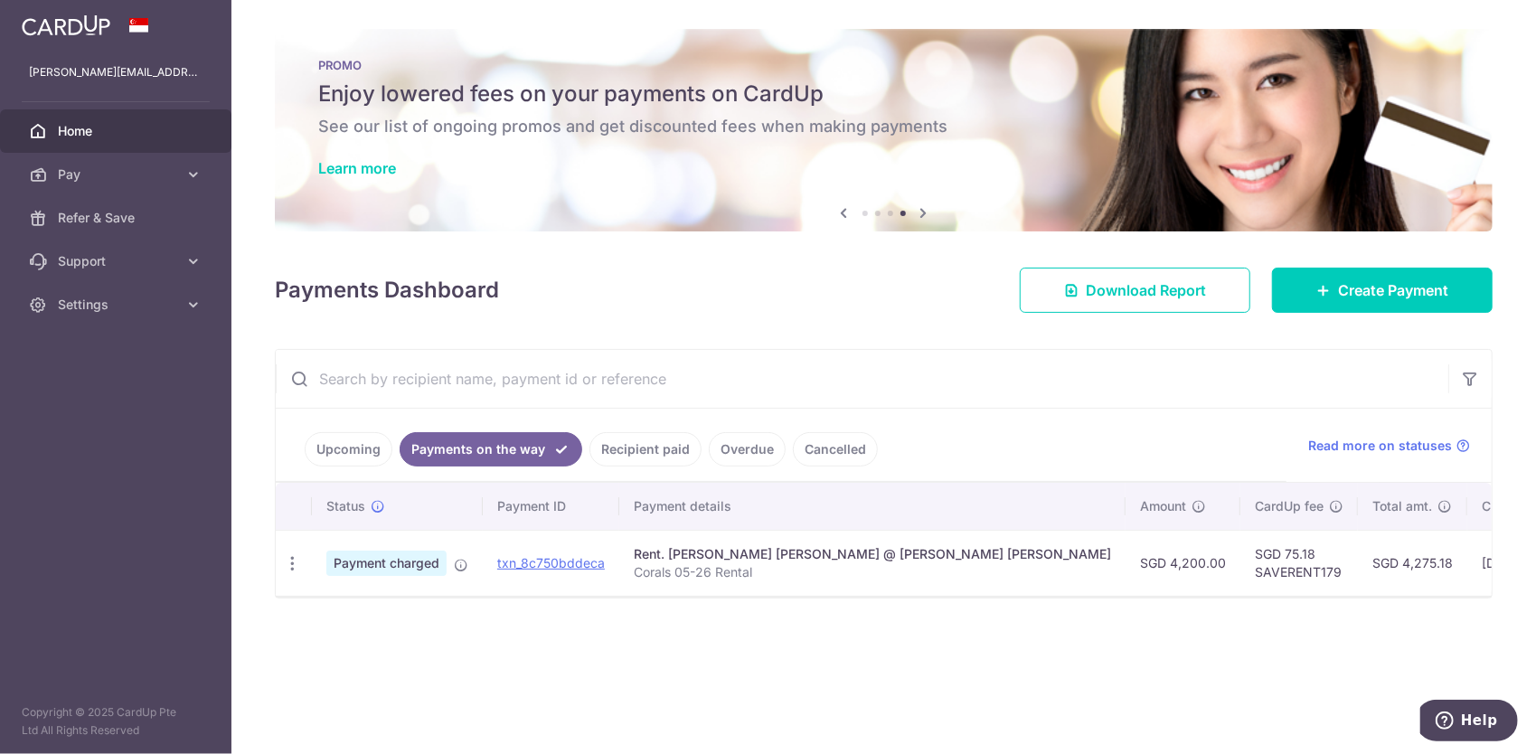
click at [606, 449] on link "Recipient paid" at bounding box center [645, 449] width 112 height 34
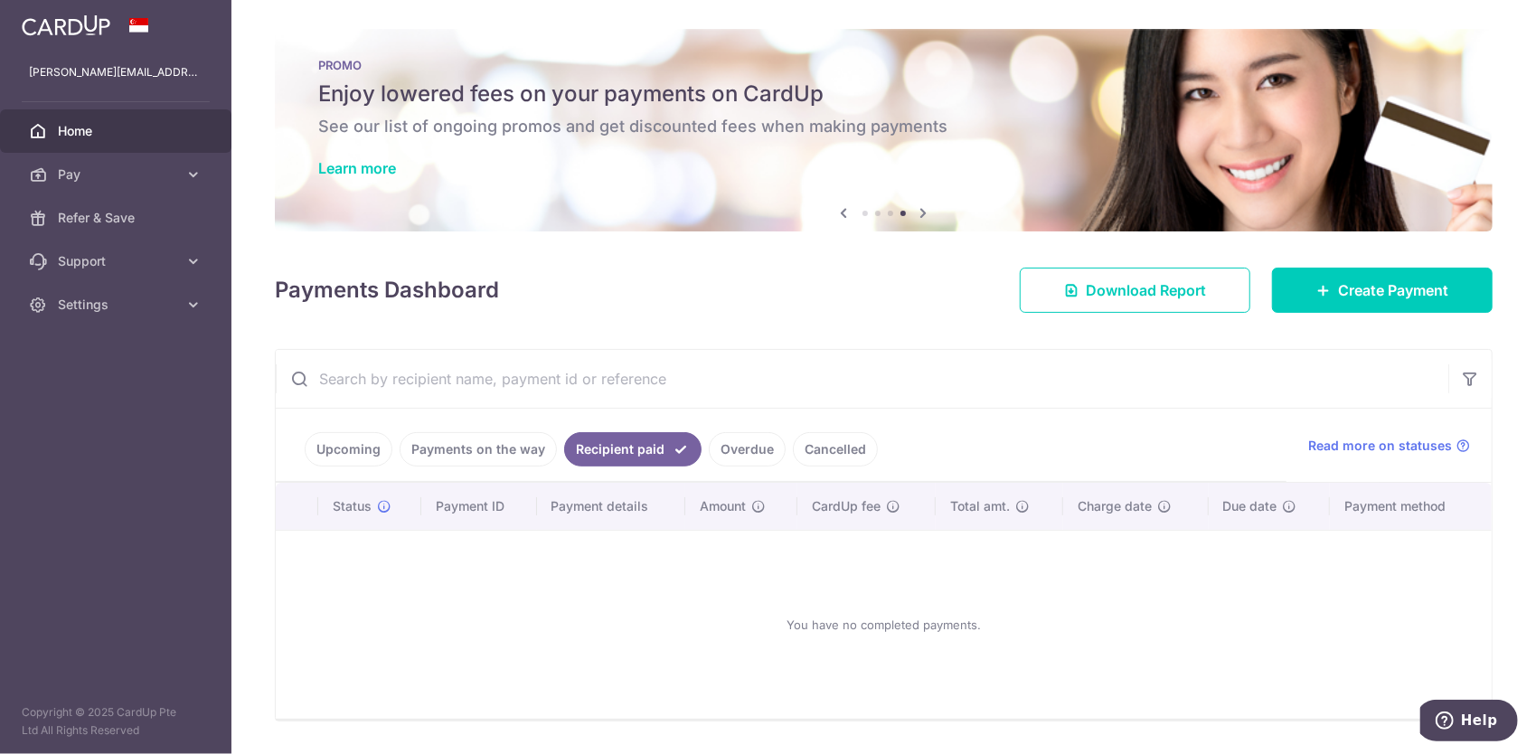
click at [723, 447] on link "Overdue" at bounding box center [747, 449] width 77 height 34
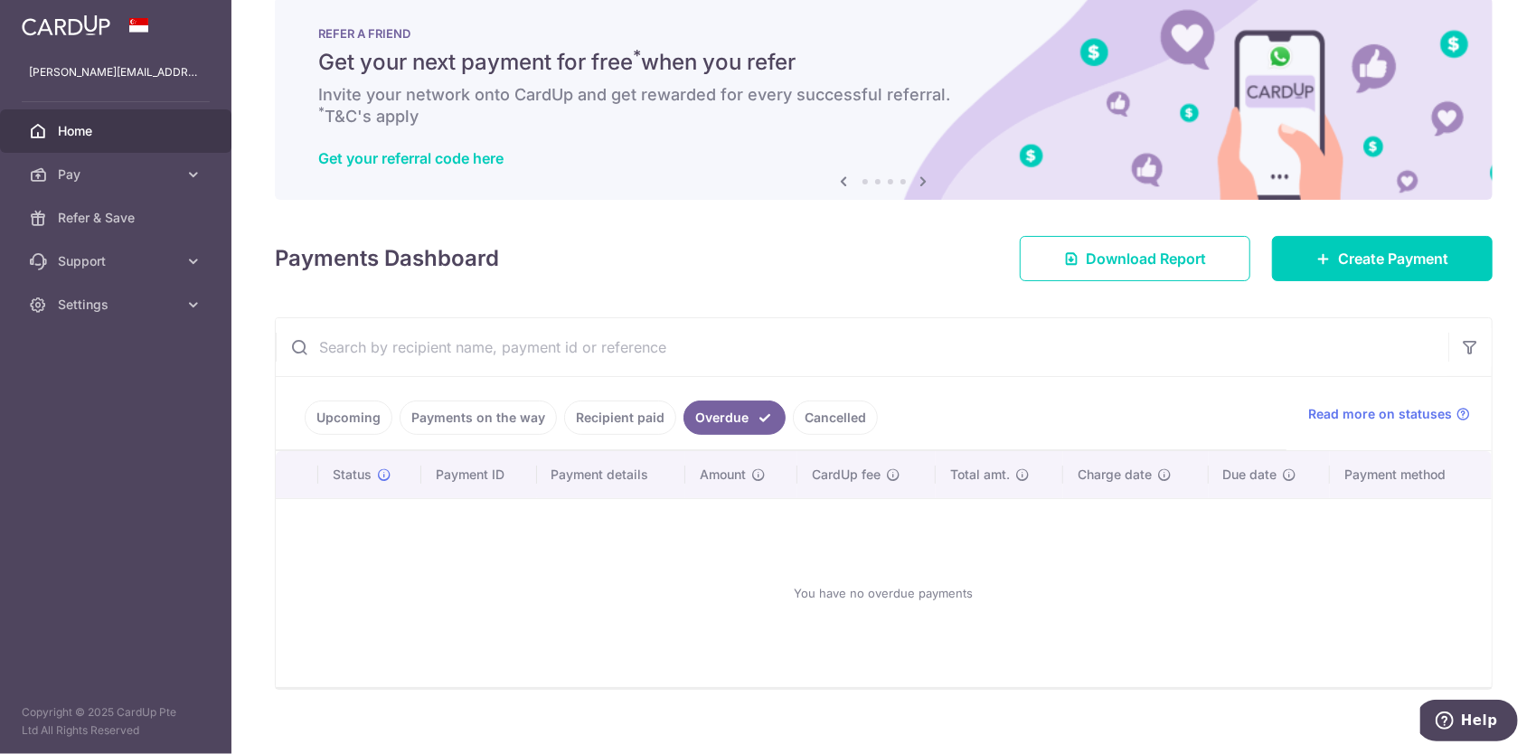
scroll to position [49, 0]
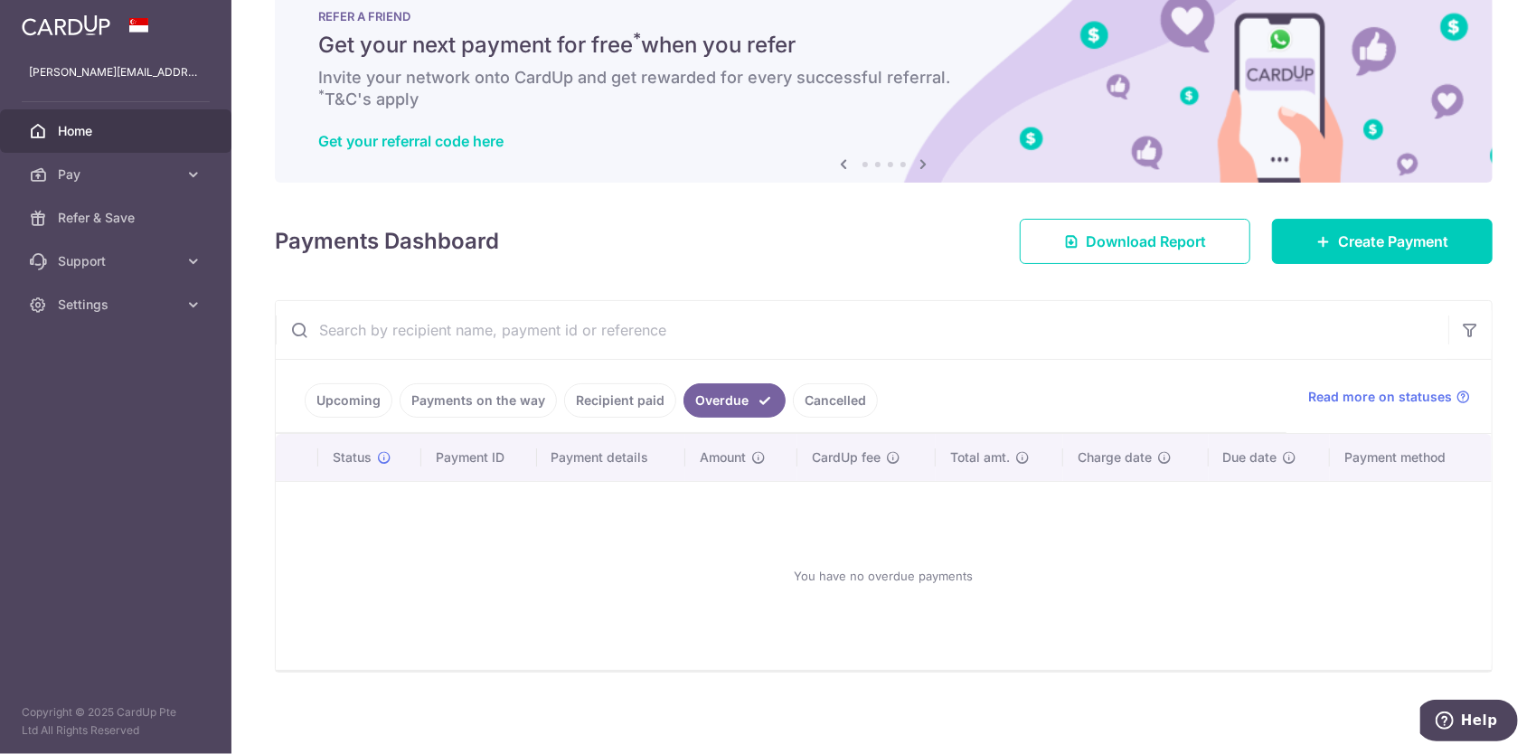
click at [808, 395] on link "Cancelled" at bounding box center [835, 400] width 85 height 34
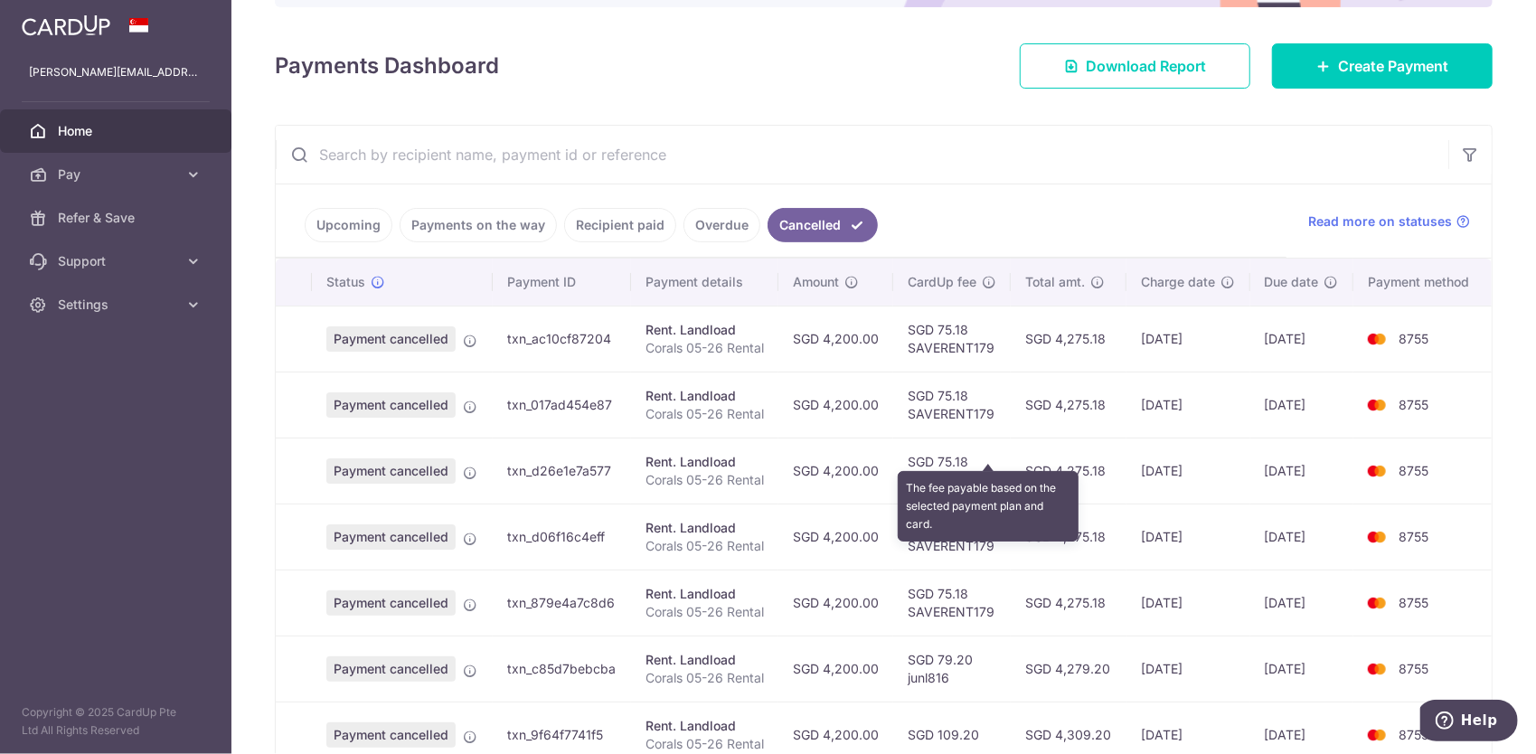
scroll to position [230, 0]
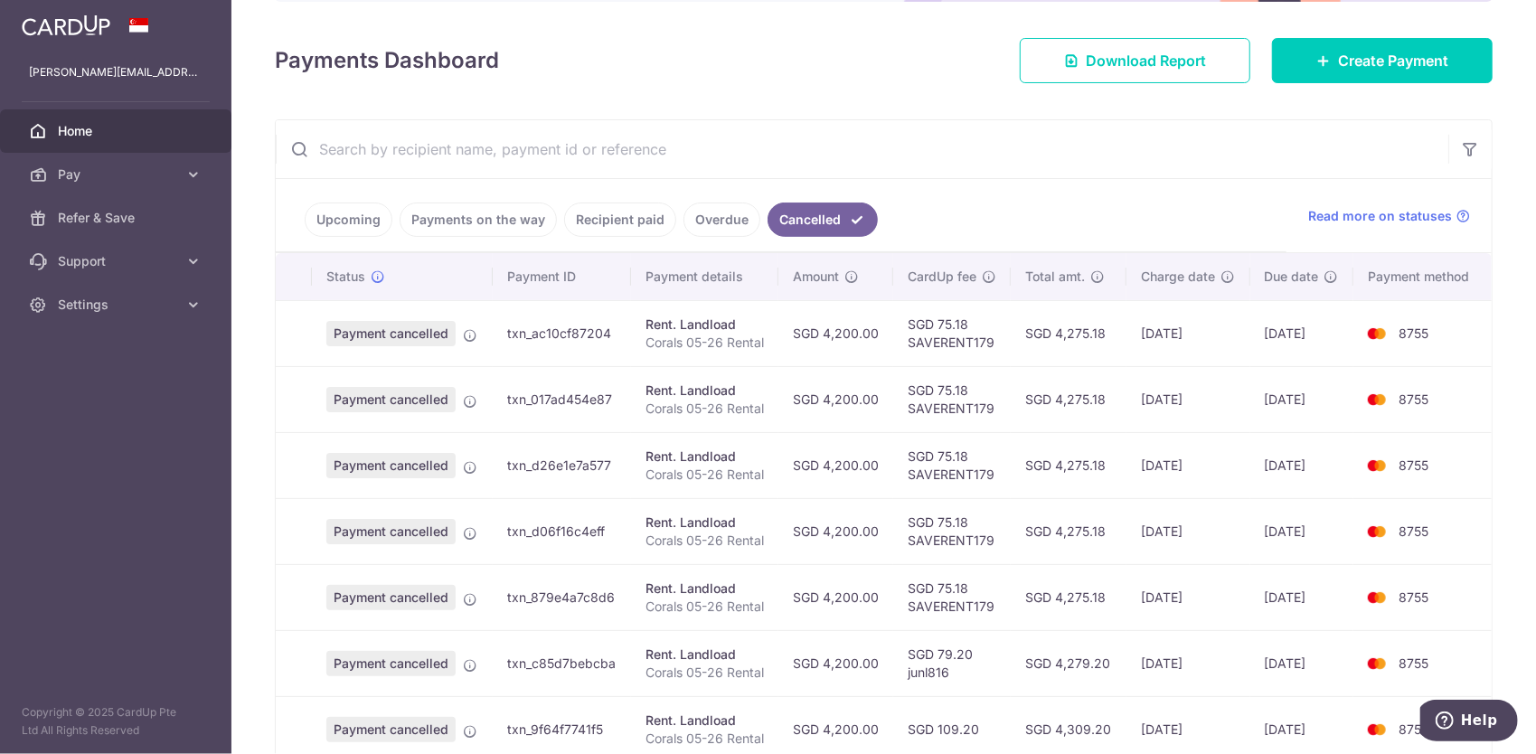
click at [314, 214] on link "Upcoming" at bounding box center [349, 219] width 88 height 34
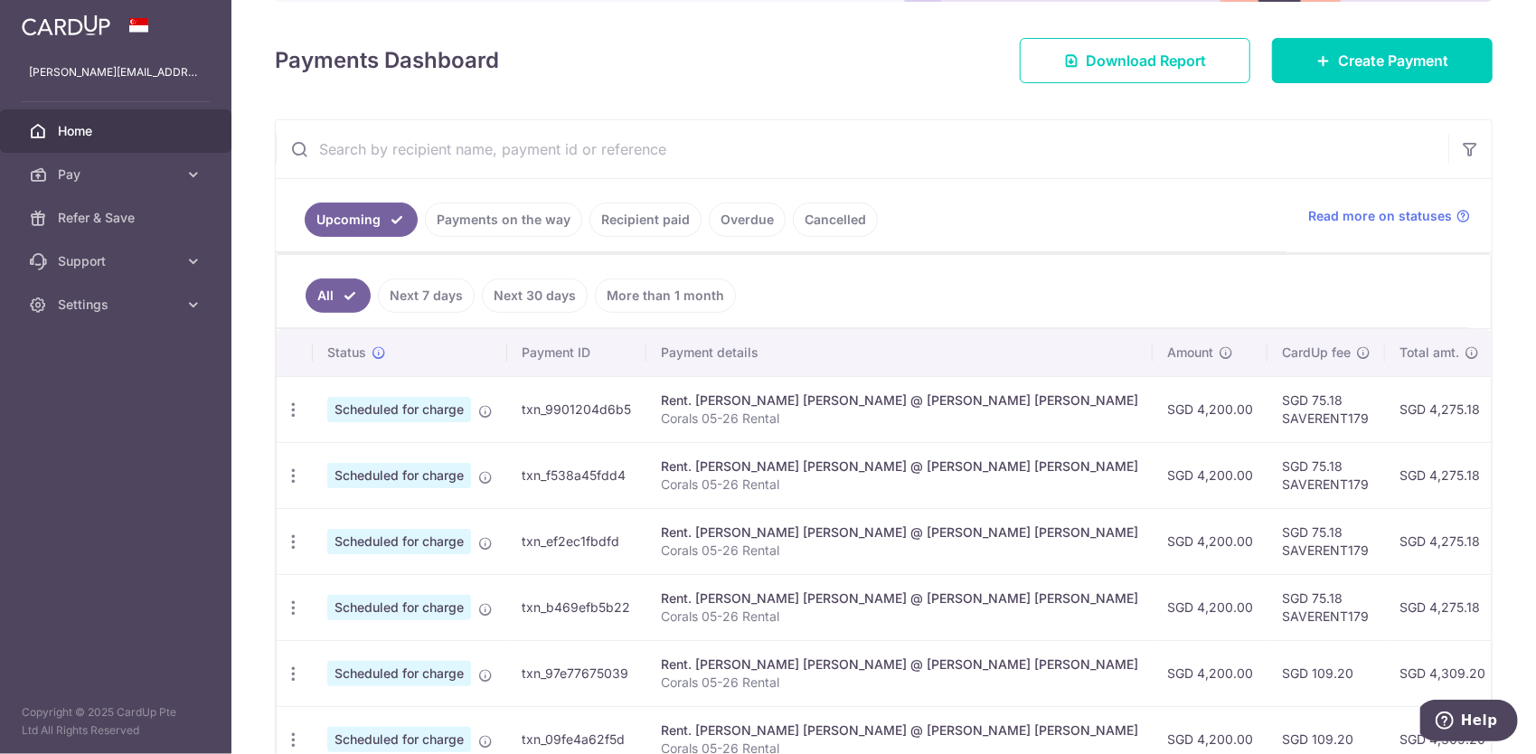
click at [502, 220] on link "Payments on the way" at bounding box center [503, 219] width 157 height 34
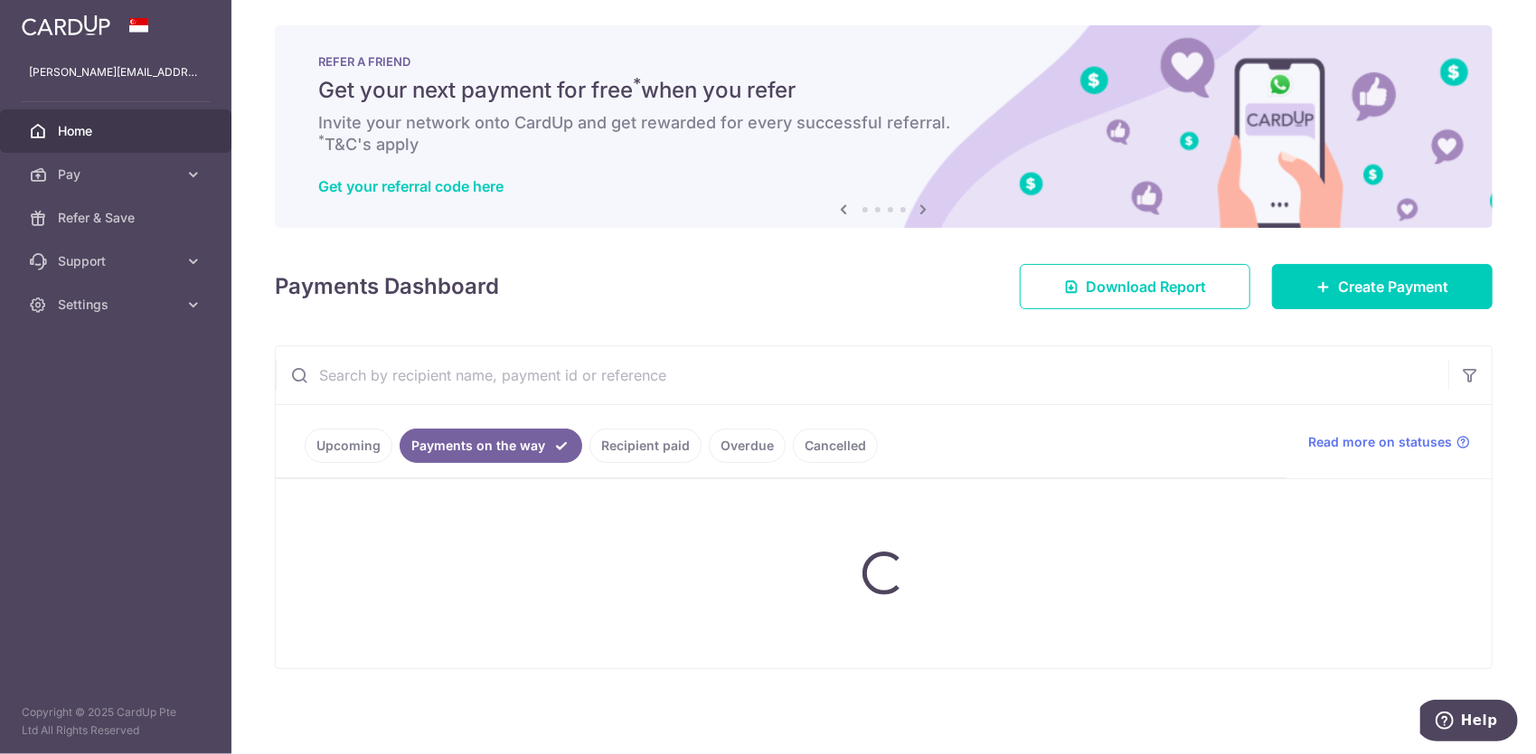
scroll to position [0, 0]
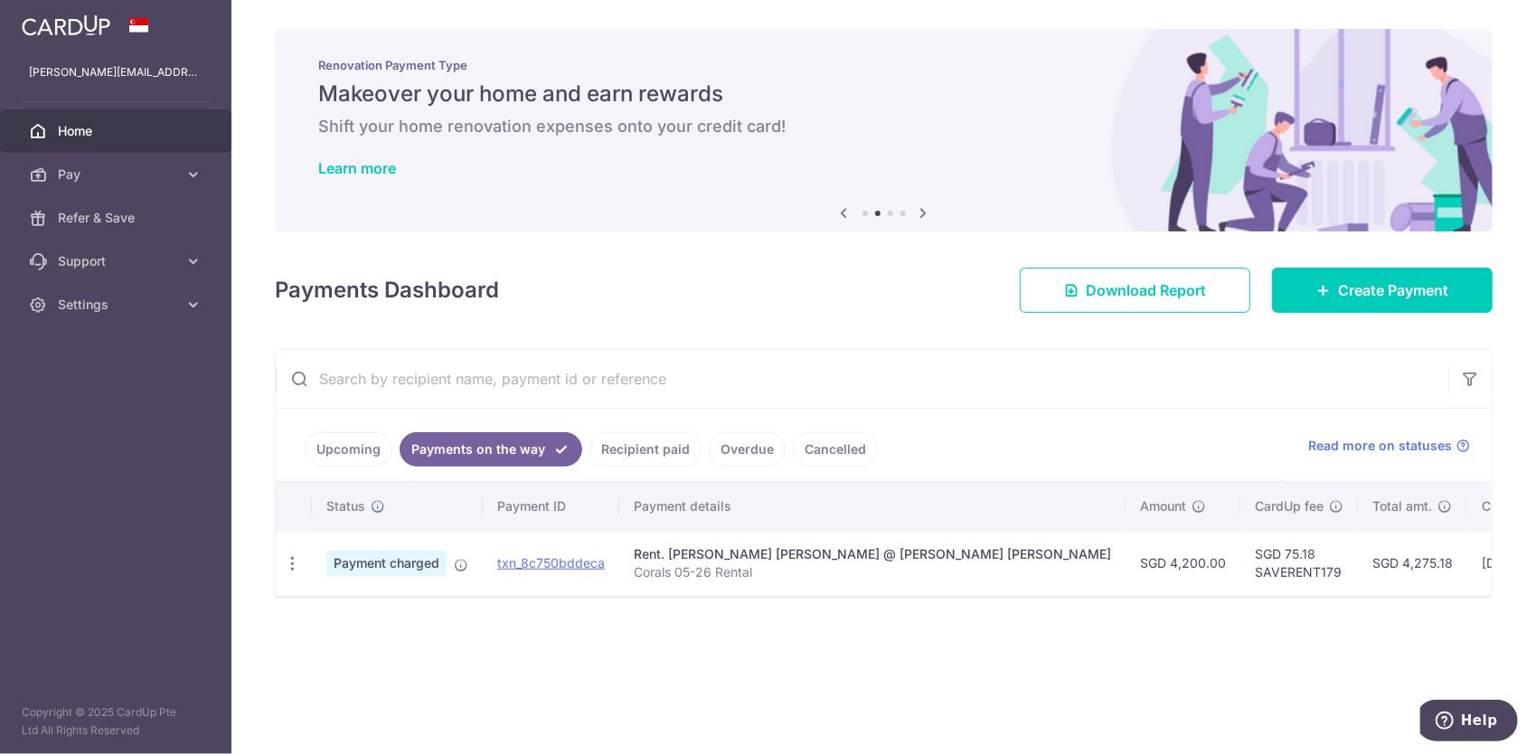
click at [355, 435] on link "Upcoming" at bounding box center [349, 449] width 88 height 34
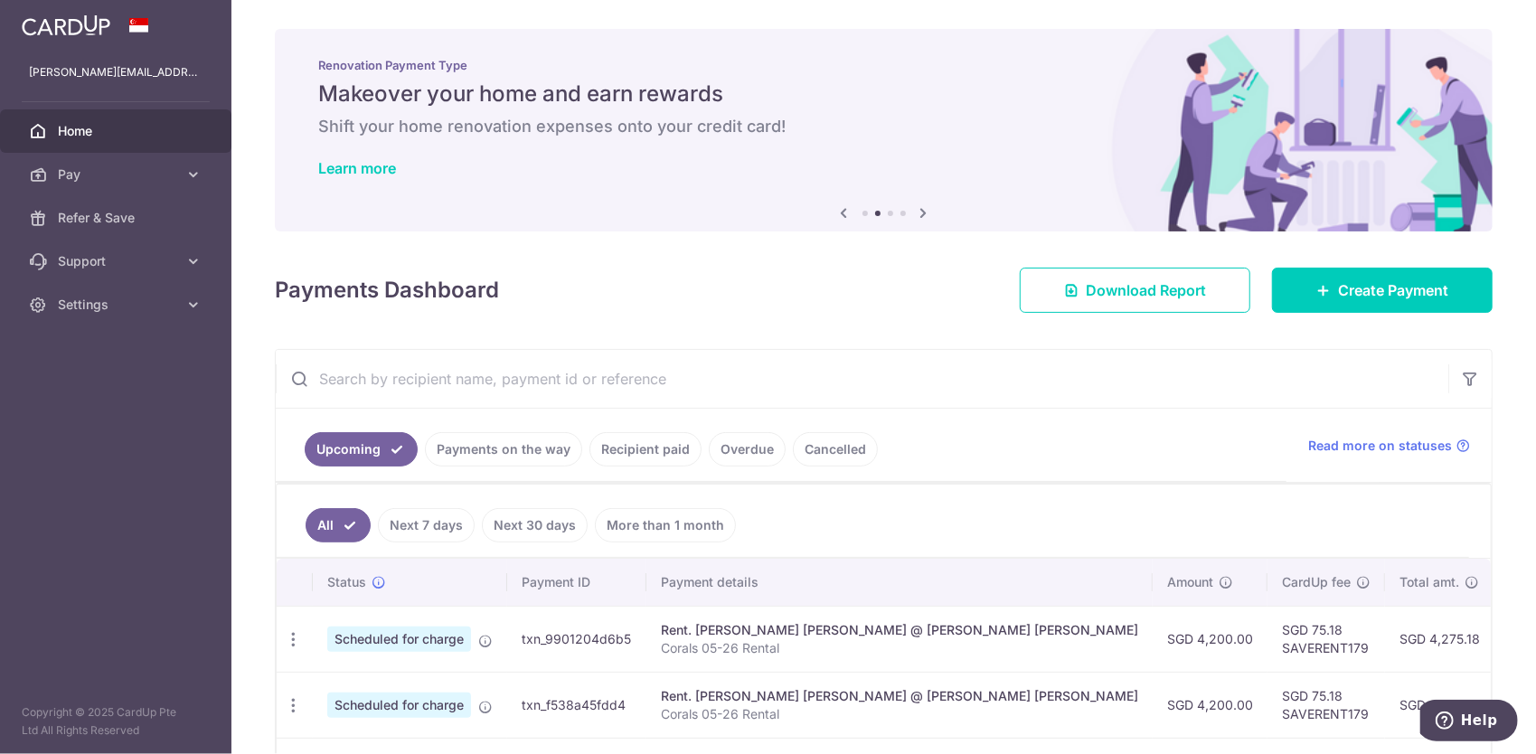
click at [475, 448] on link "Payments on the way" at bounding box center [503, 449] width 157 height 34
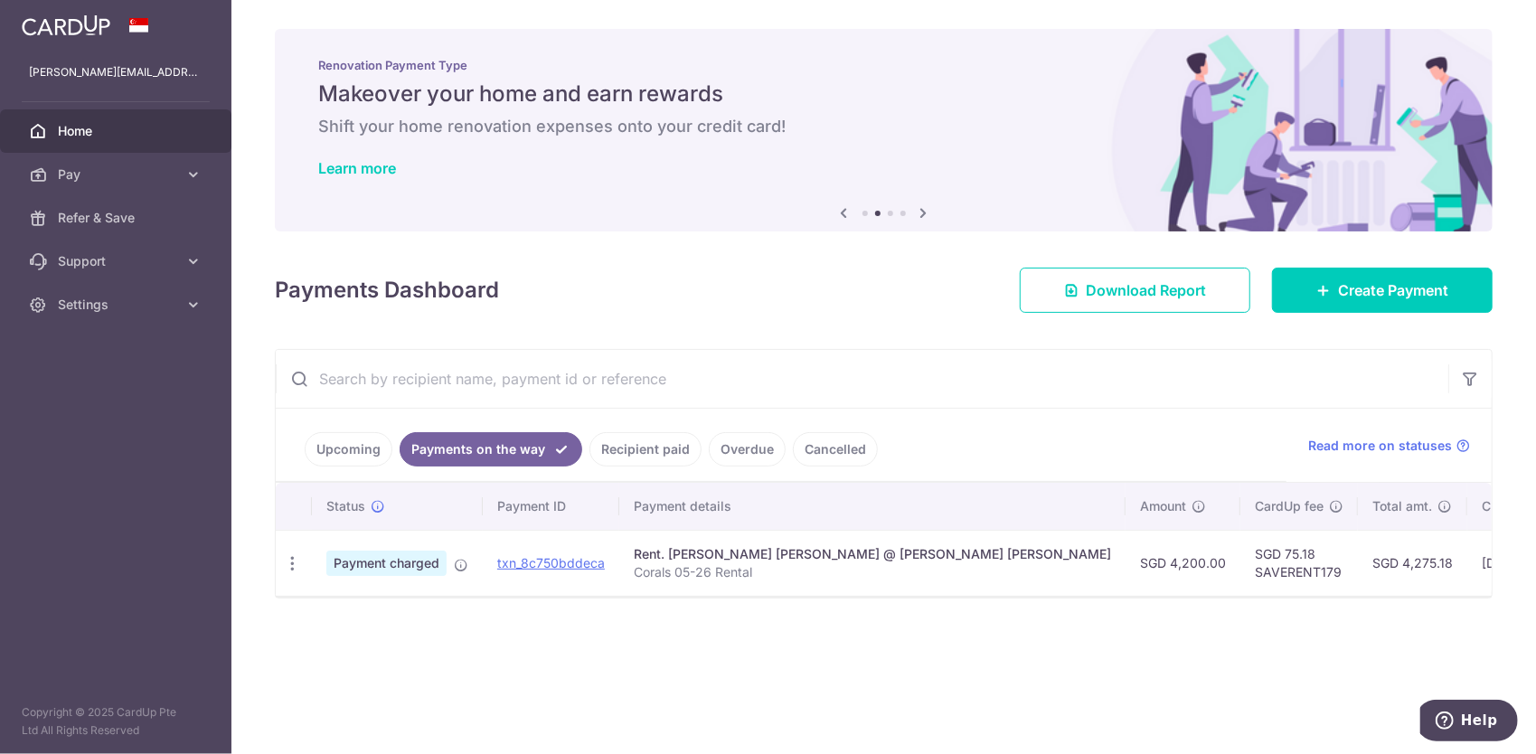
click at [646, 457] on link "Recipient paid" at bounding box center [645, 449] width 112 height 34
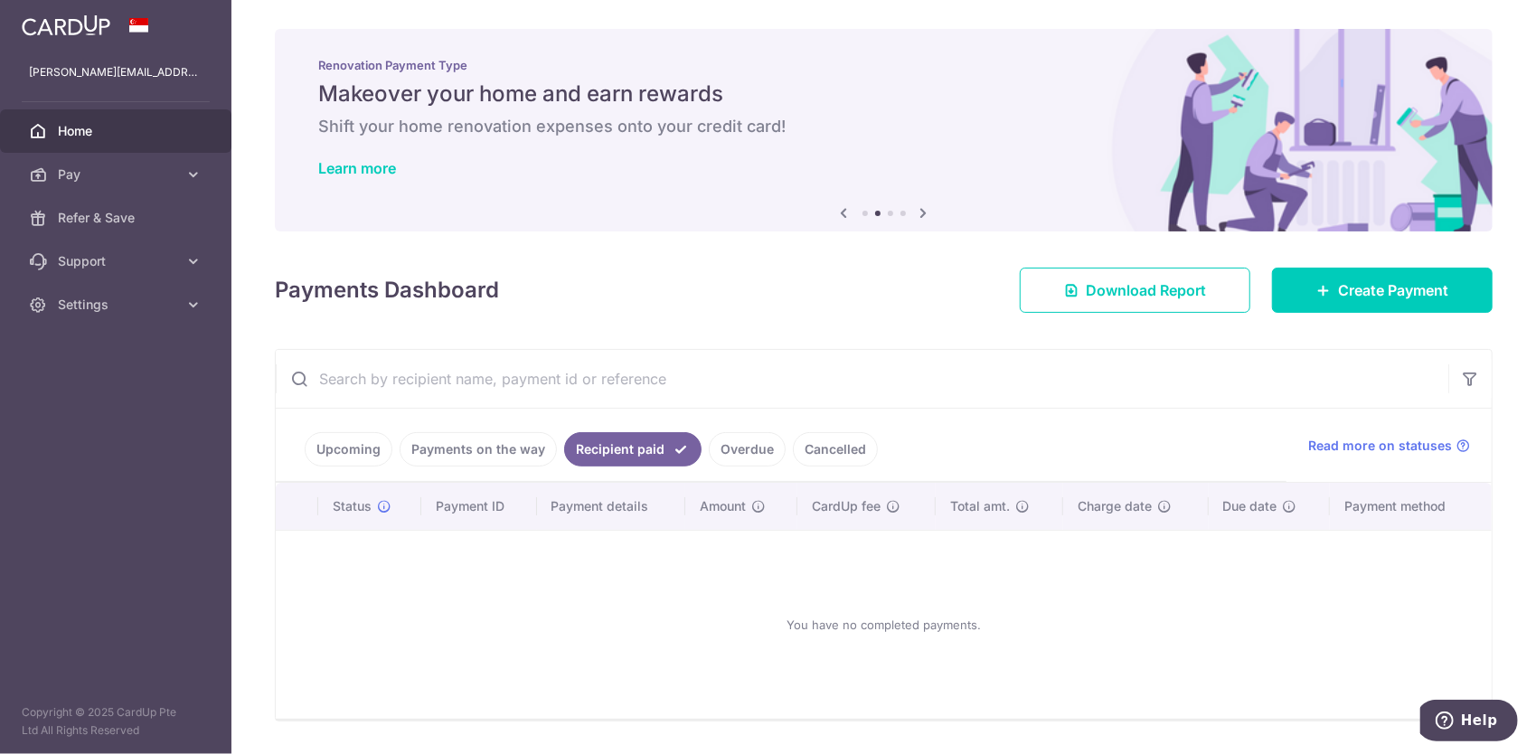
click at [522, 455] on link "Payments on the way" at bounding box center [478, 449] width 157 height 34
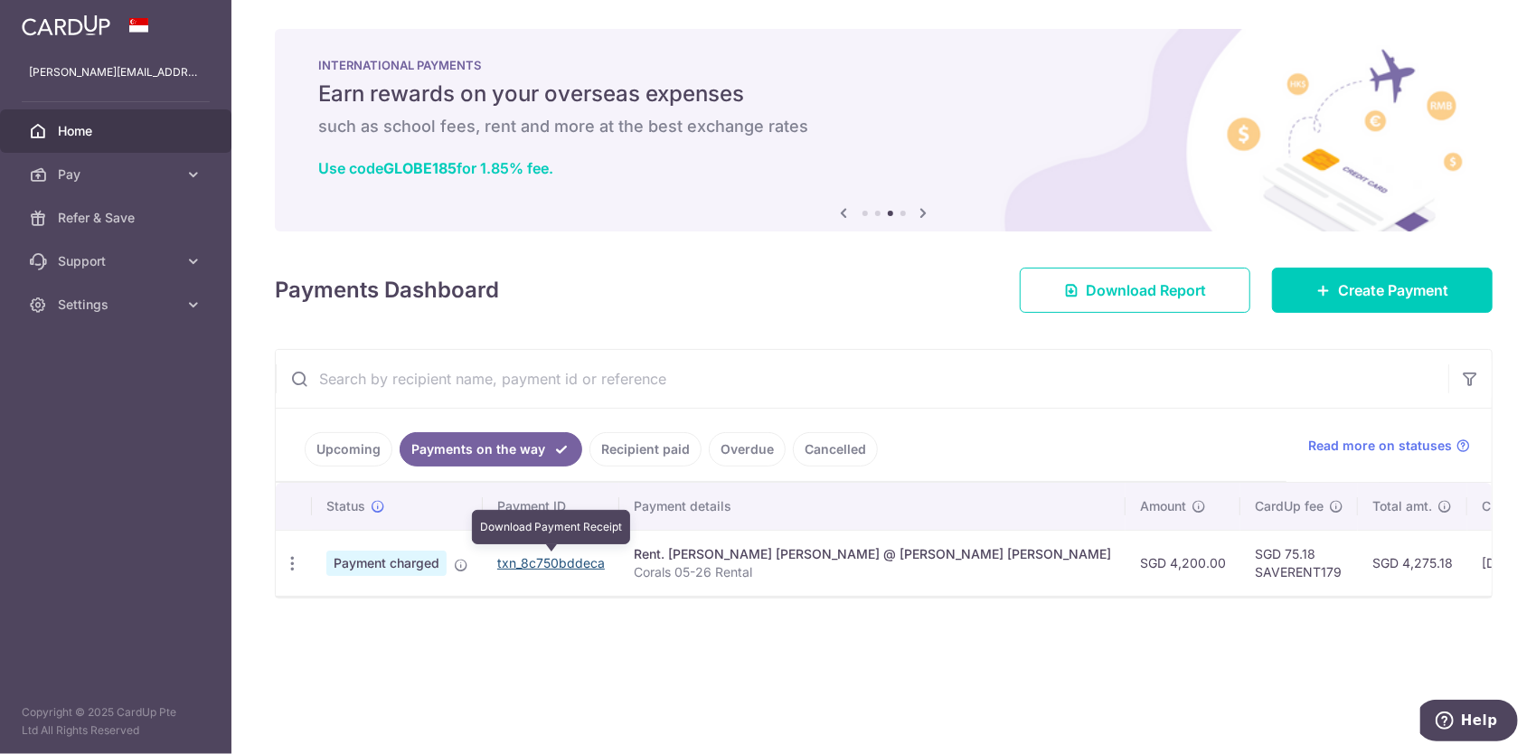
drag, startPoint x: 545, startPoint y: 562, endPoint x: 835, endPoint y: 77, distance: 565.5
click at [545, 562] on link "txn_8c750bddeca" at bounding box center [551, 562] width 108 height 15
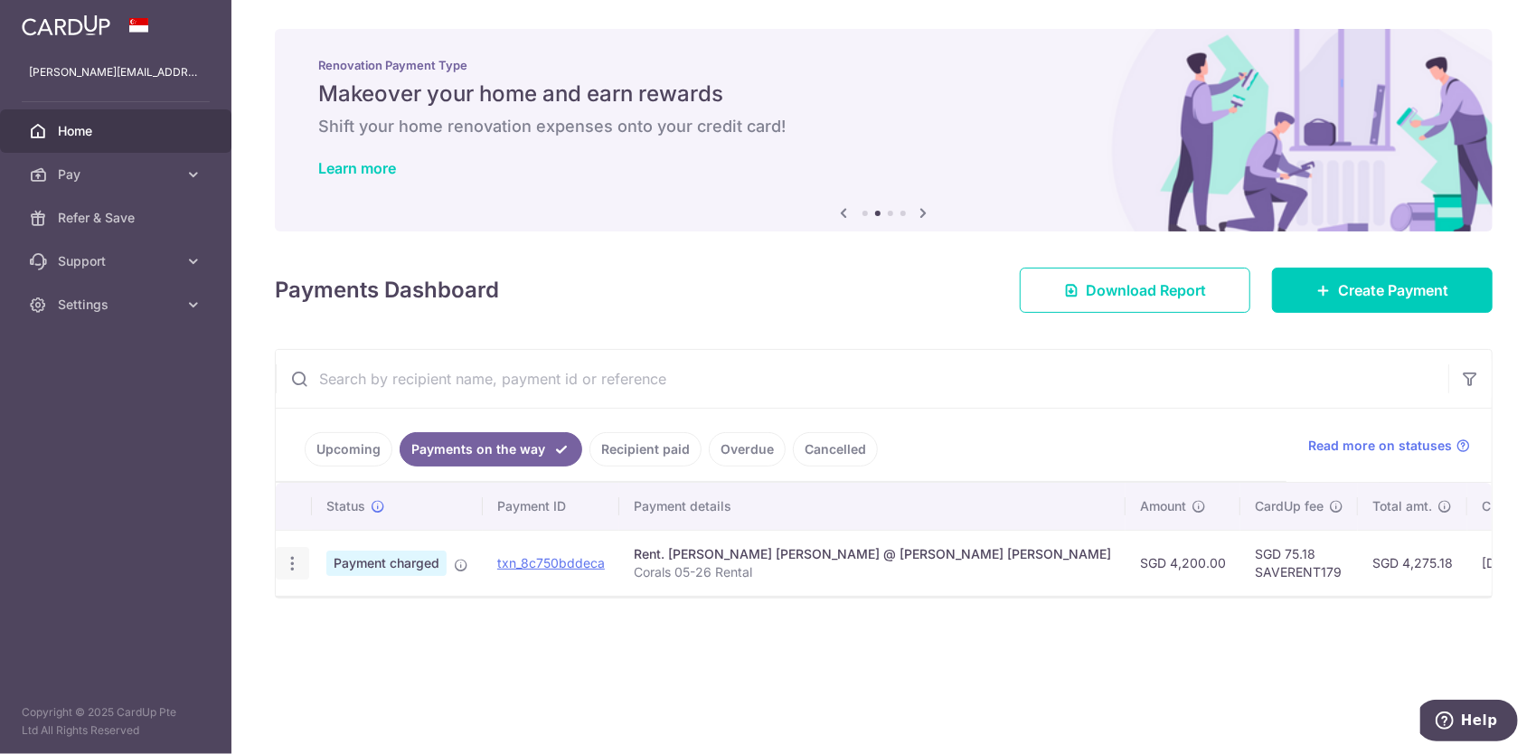
click at [297, 561] on icon "button" at bounding box center [292, 563] width 19 height 19
click at [544, 623] on div "Status Payment ID Payment details Amount CardUp fee Total amt. Charge date Due …" at bounding box center [884, 569] width 1216 height 173
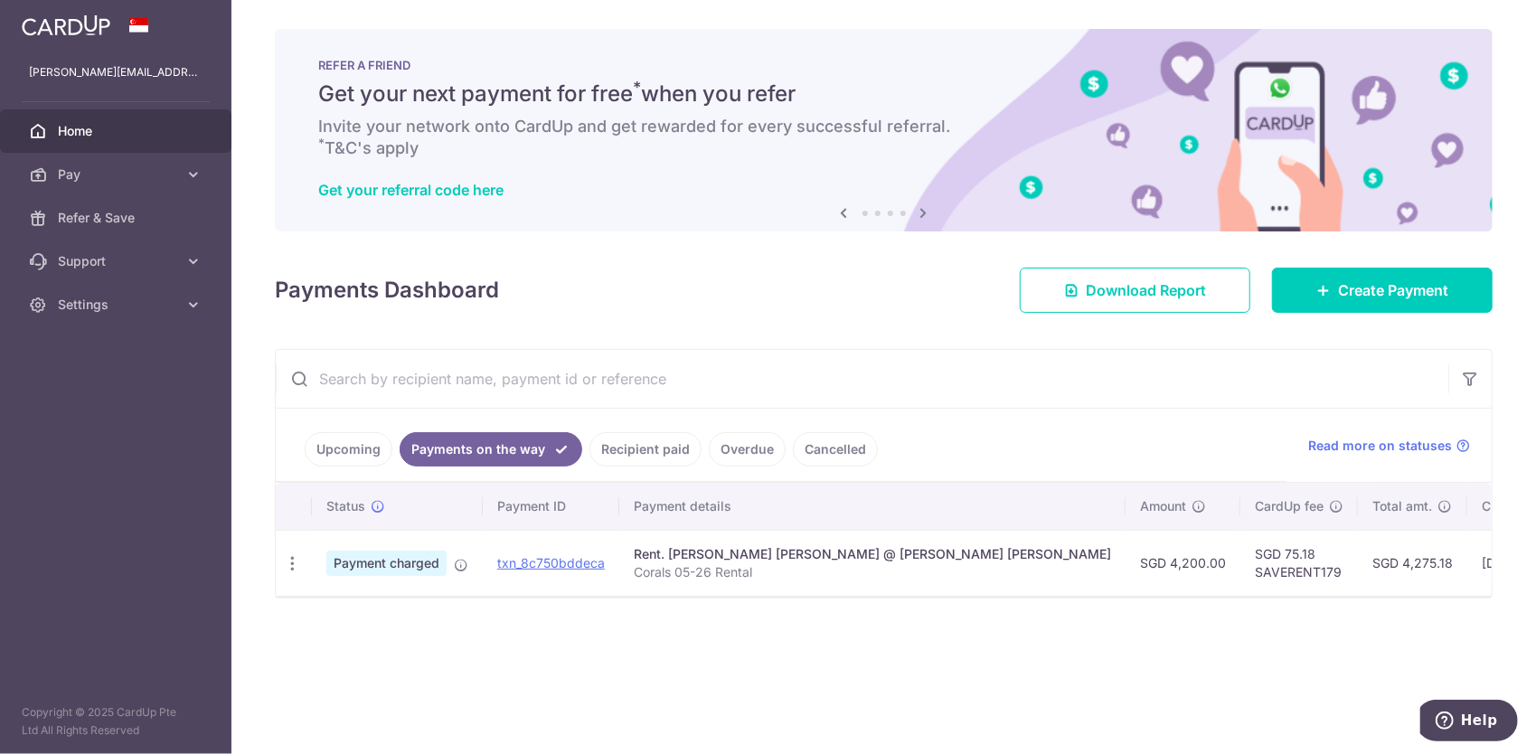
click at [354, 447] on link "Upcoming" at bounding box center [349, 449] width 88 height 34
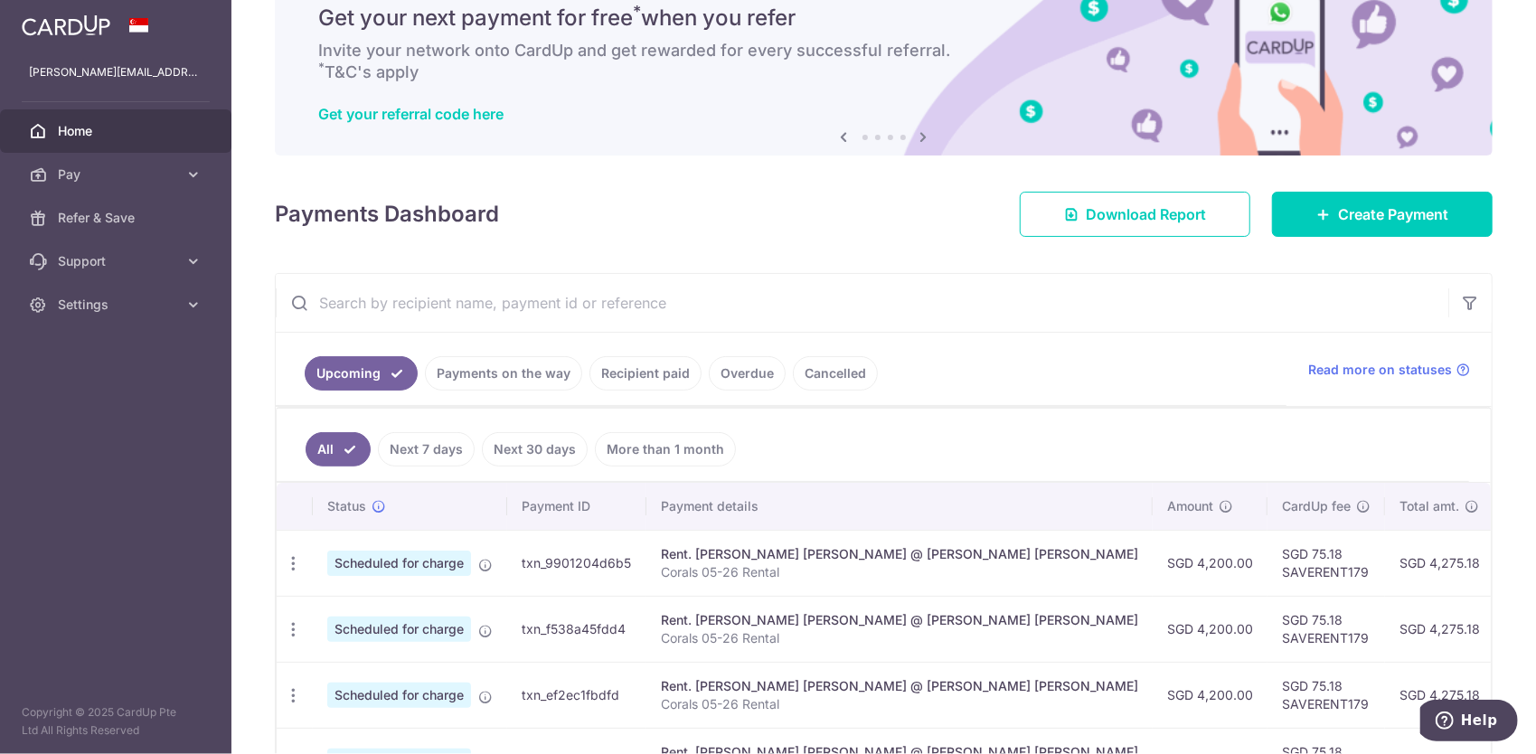
scroll to position [181, 0]
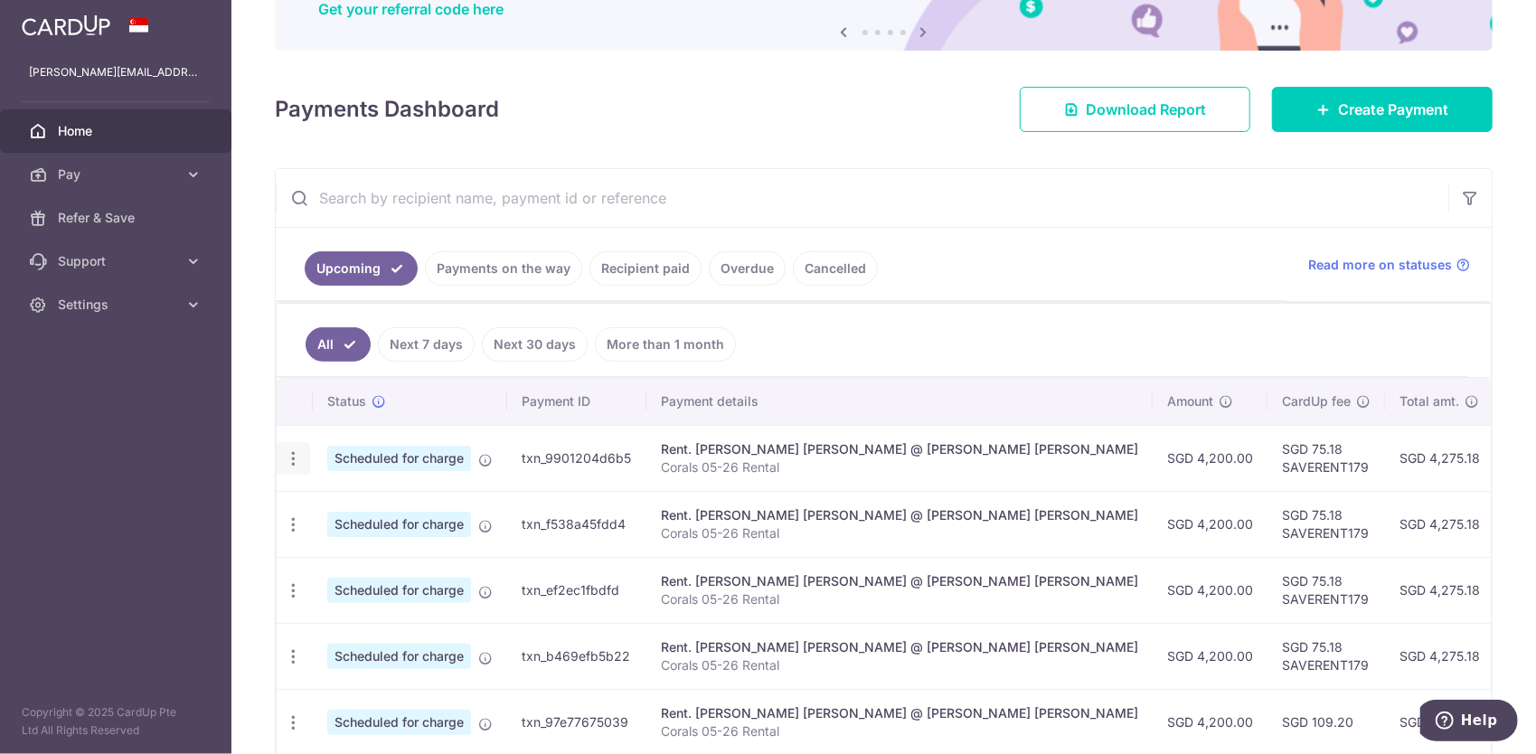
click at [297, 459] on icon "button" at bounding box center [293, 458] width 19 height 19
click at [357, 508] on span "Update payment" at bounding box center [389, 508] width 123 height 22
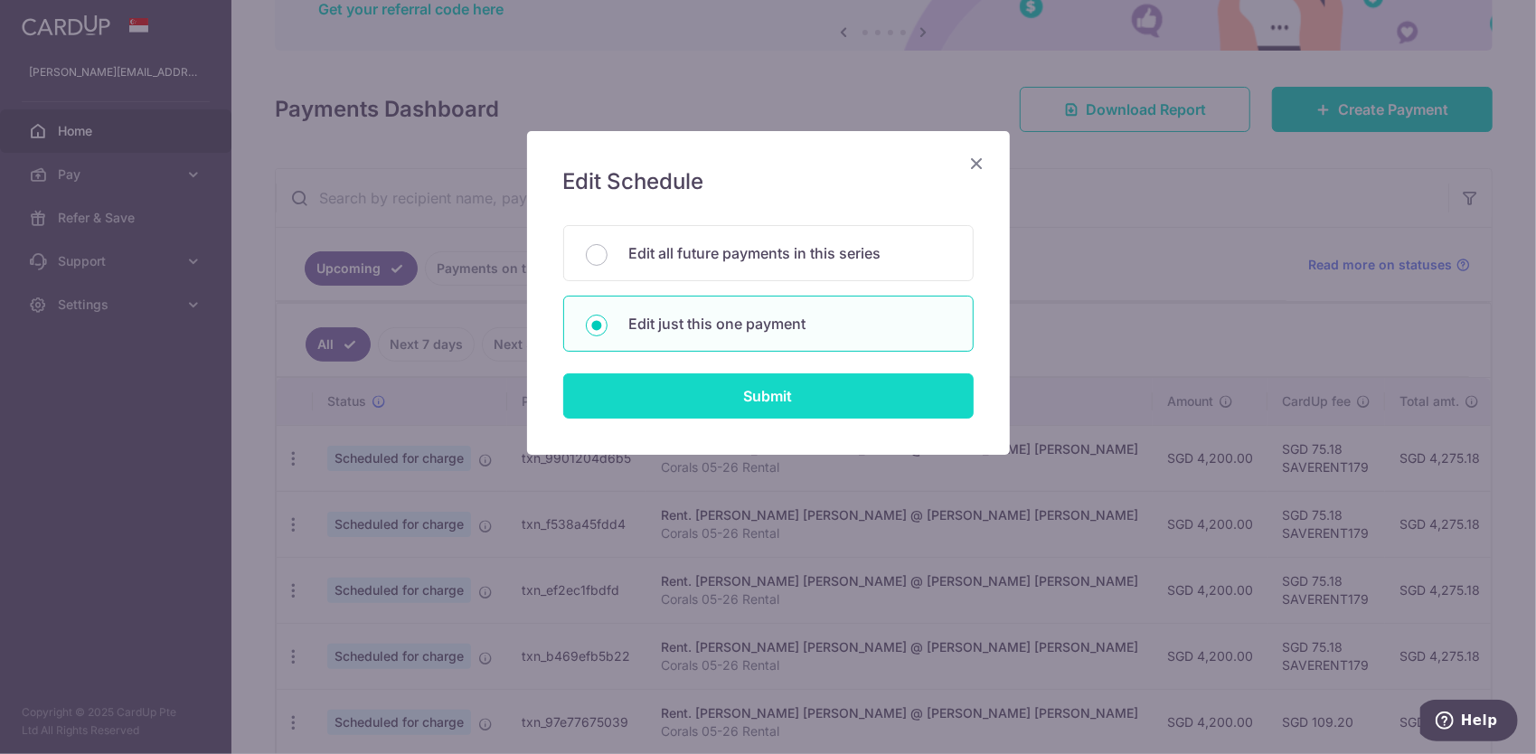
click at [747, 409] on input "Submit" at bounding box center [768, 395] width 410 height 45
radio input "true"
type input "4,200.00"
type input "18/10/2025"
type input "Corals 05-26 Rental"
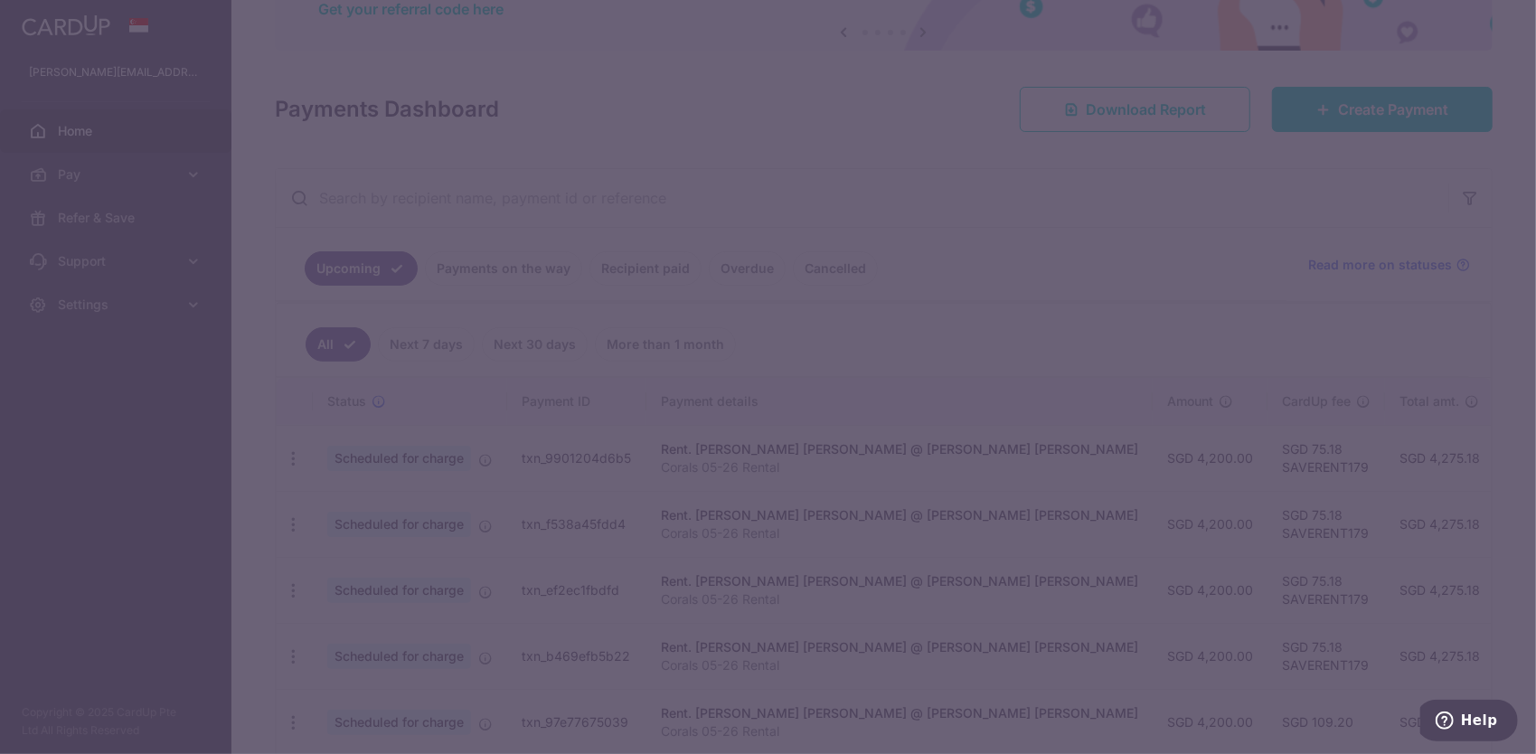
type input "SAVERENT179"
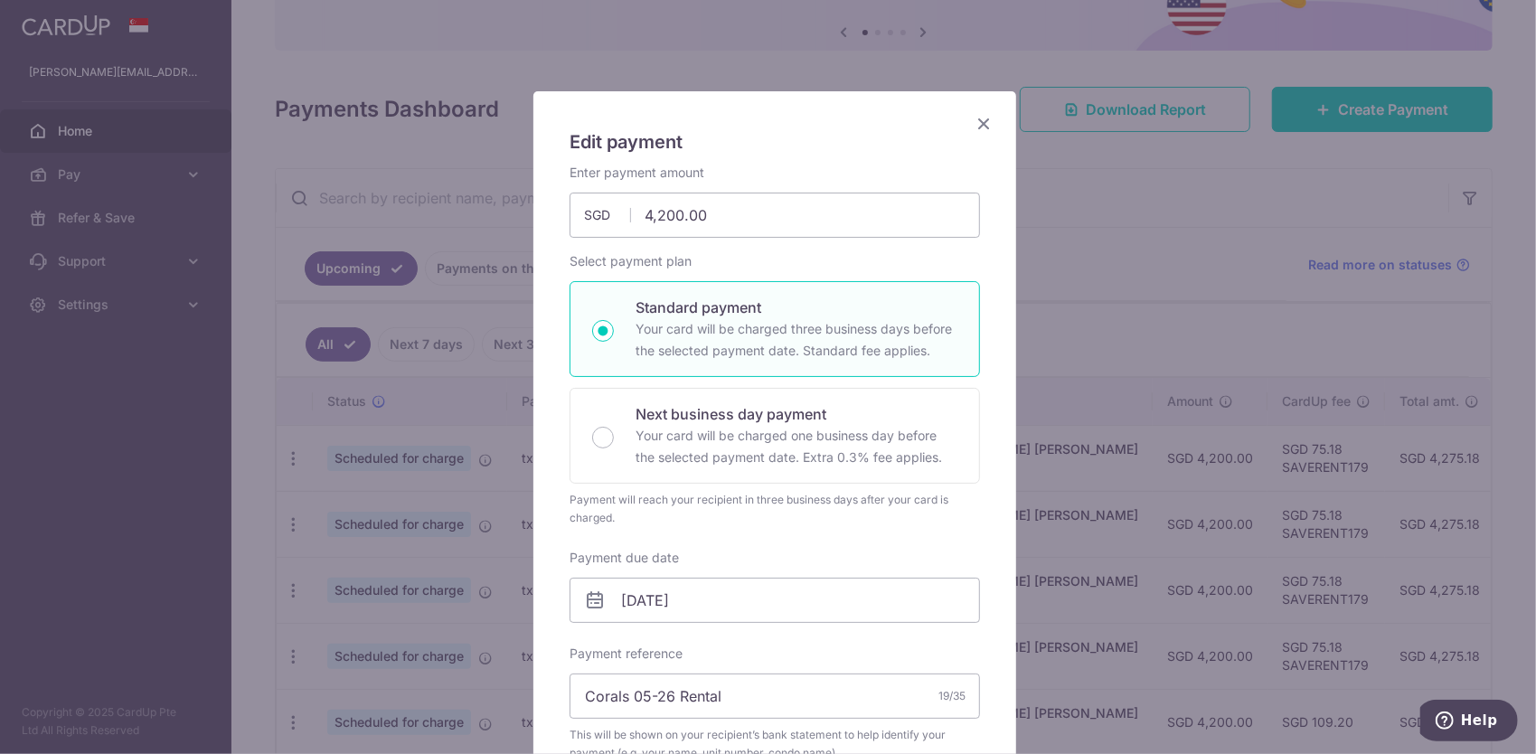
scroll to position [0, 0]
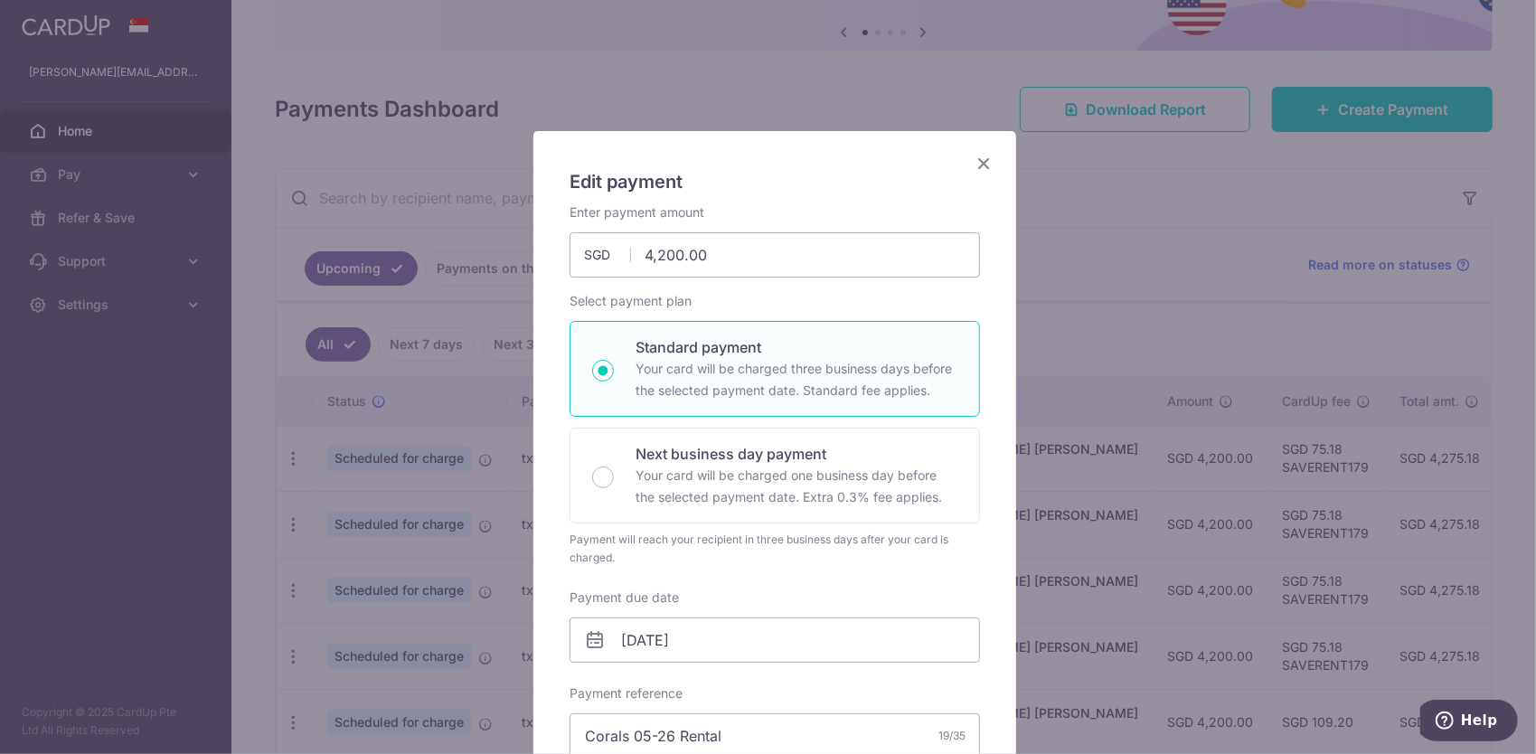
click at [980, 165] on icon "Close" at bounding box center [984, 163] width 22 height 23
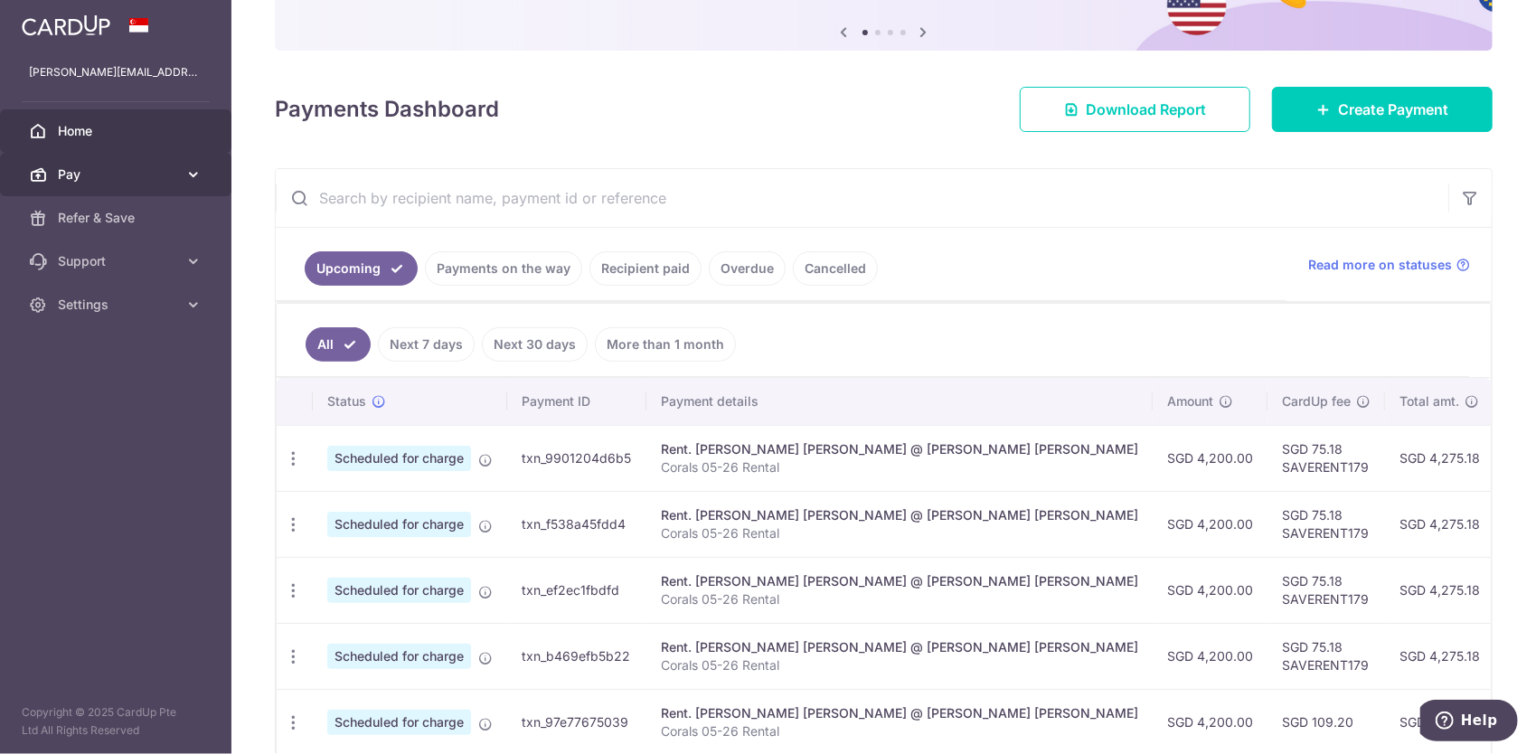
click at [92, 186] on link "Pay" at bounding box center [115, 174] width 231 height 43
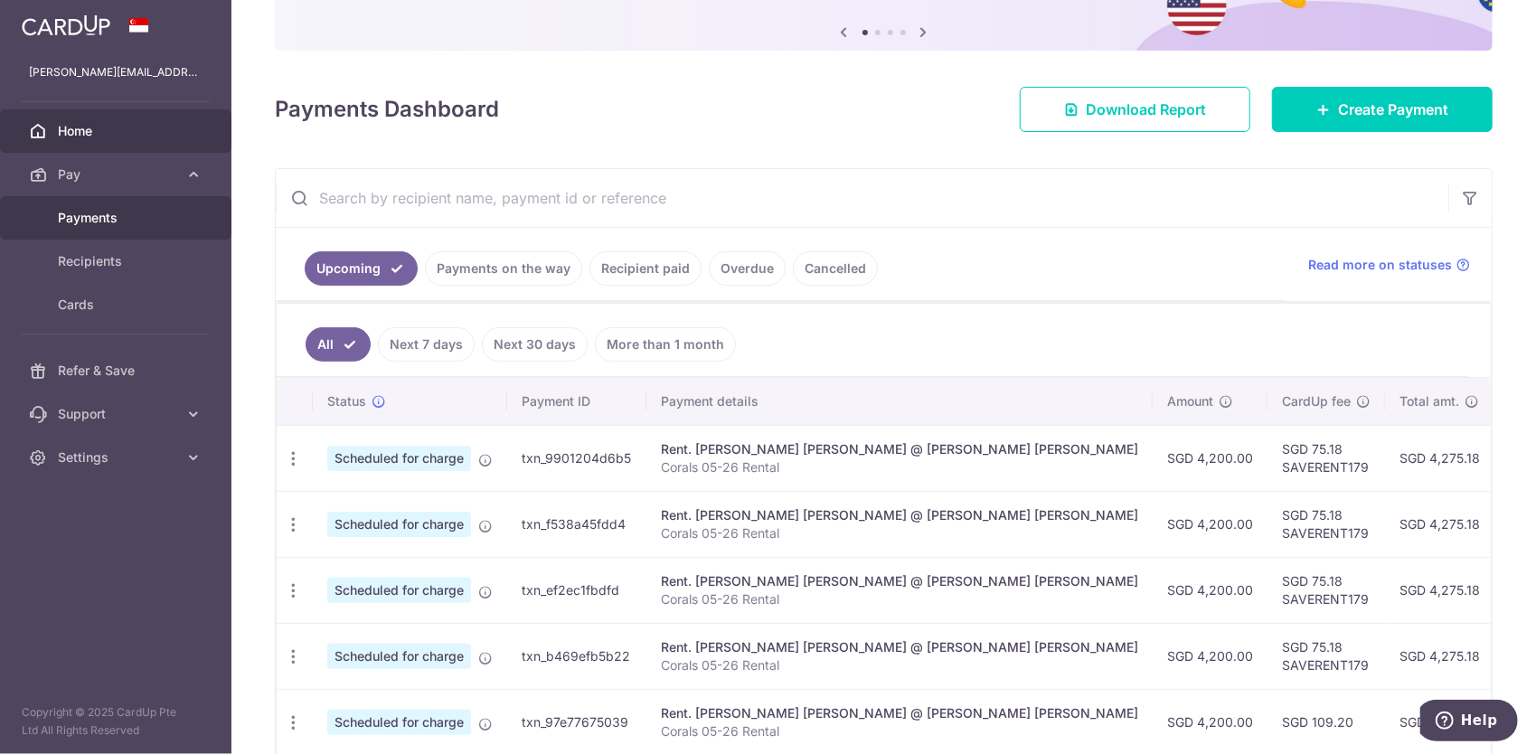
click at [94, 222] on span "Payments" at bounding box center [117, 218] width 119 height 18
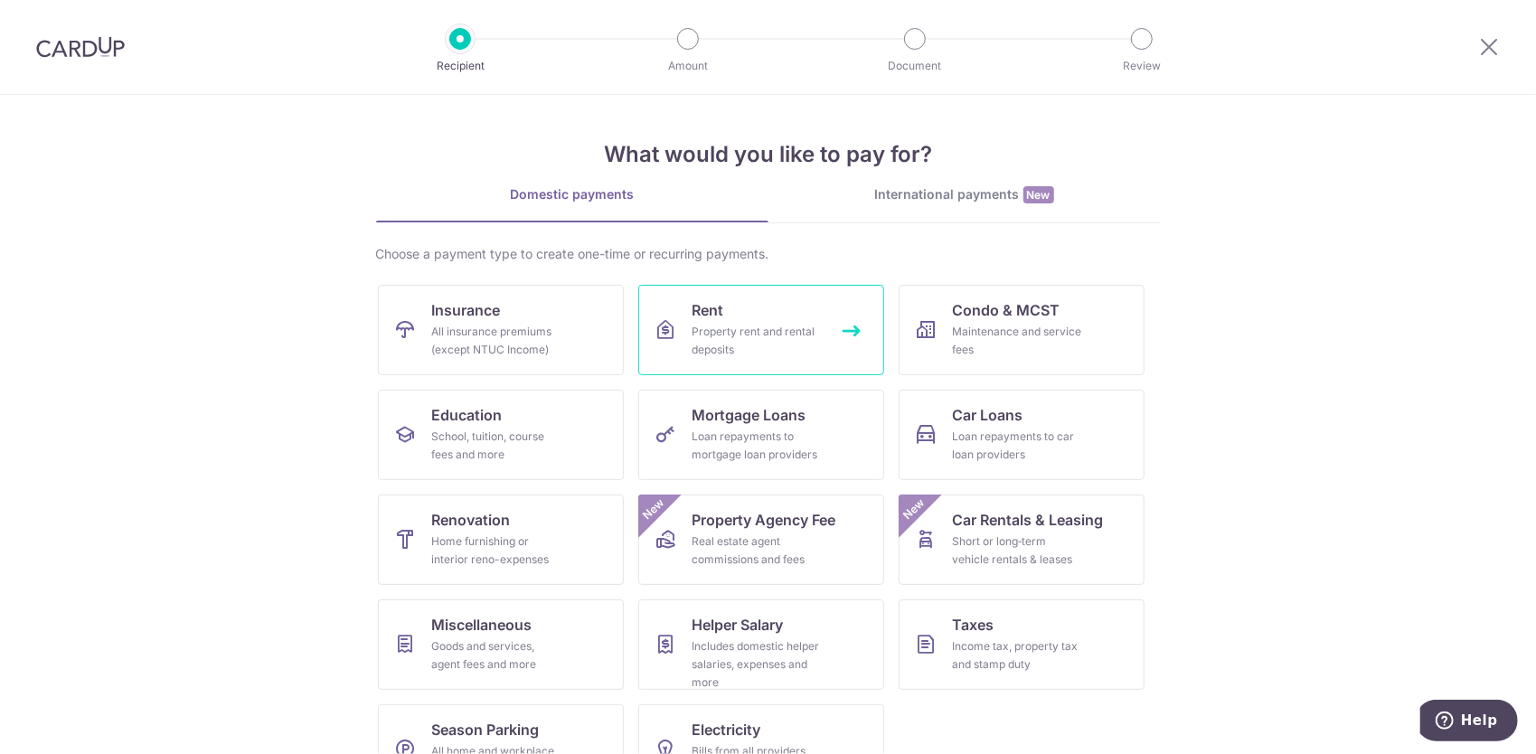
click at [785, 351] on div "Property rent and rental deposits" at bounding box center [757, 341] width 130 height 36
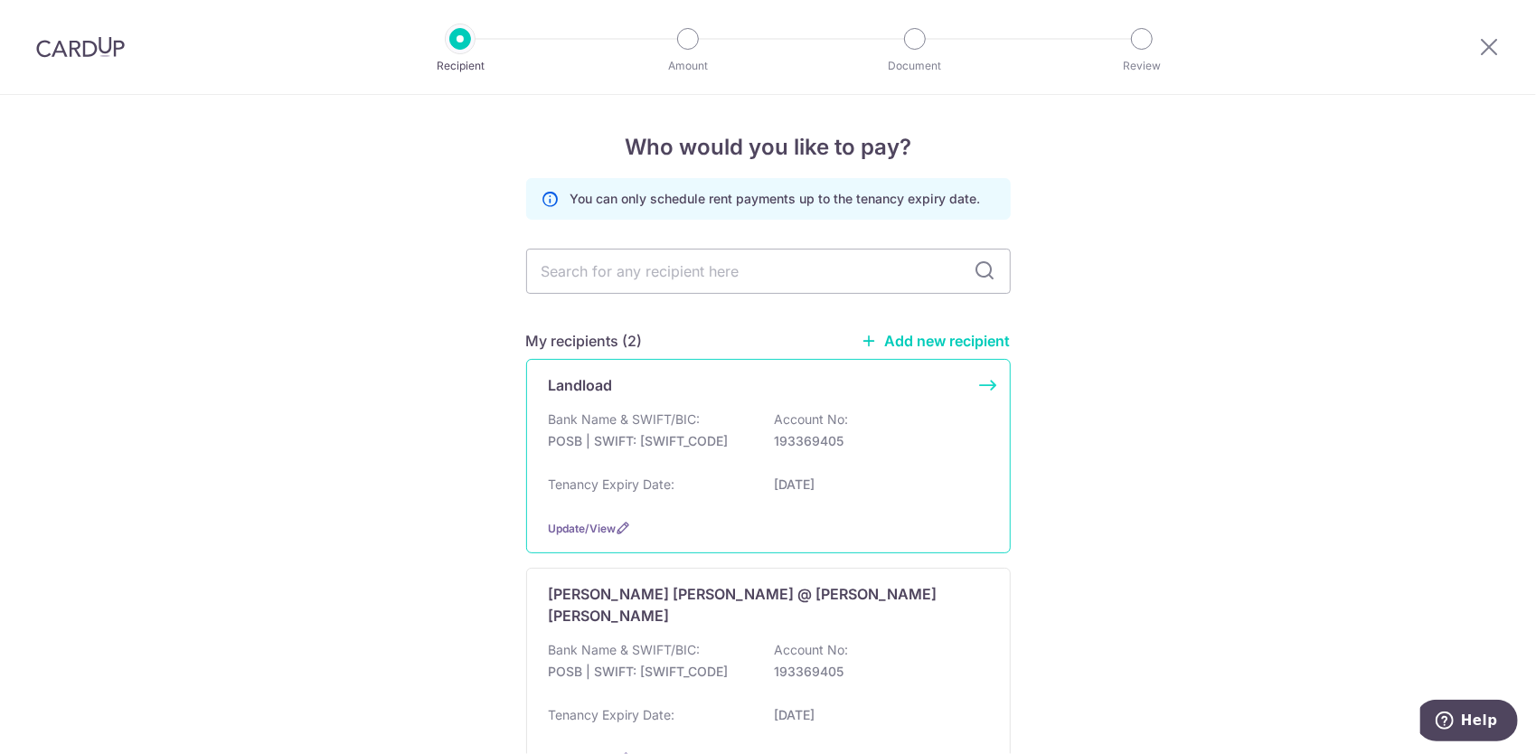
scroll to position [90, 0]
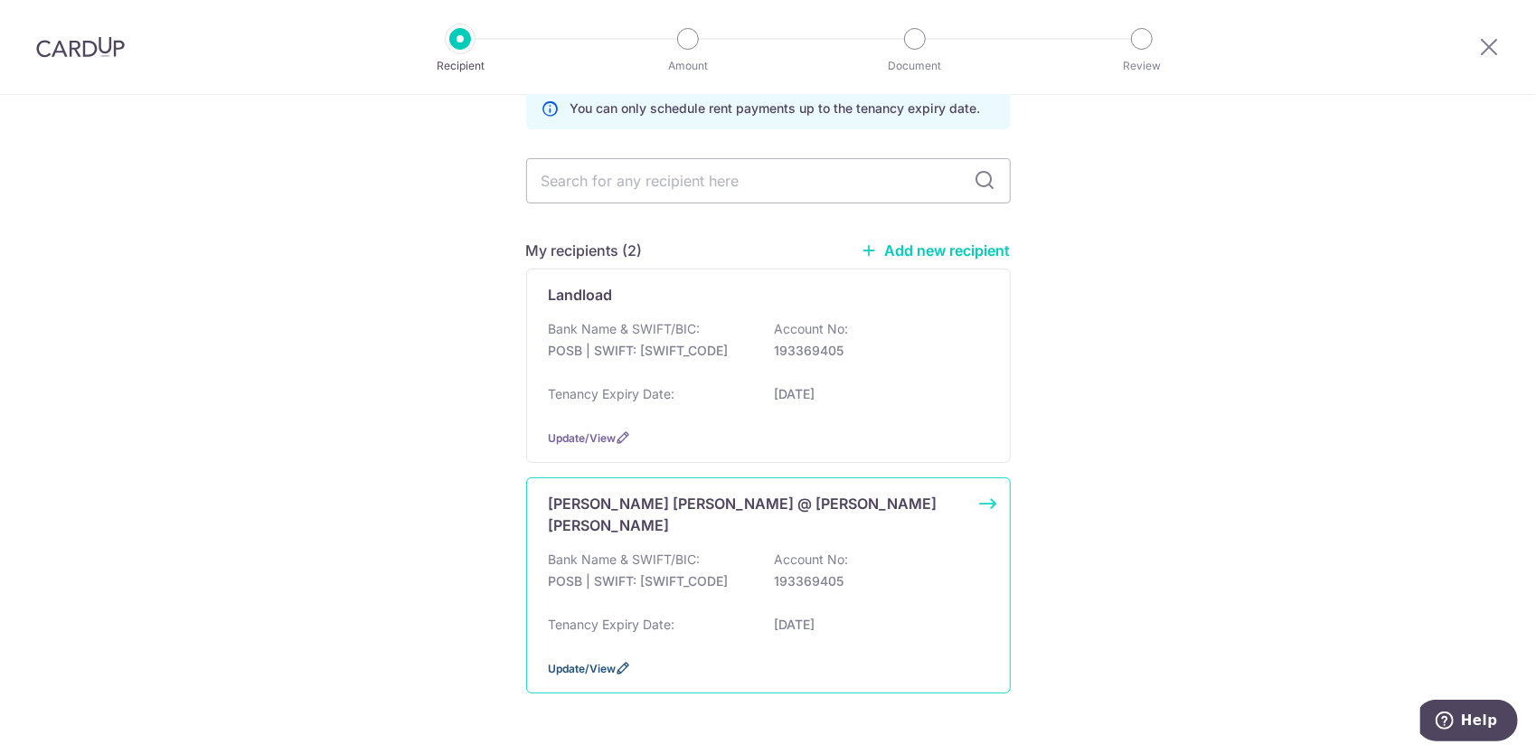
click at [584, 662] on span "Update/View" at bounding box center [583, 669] width 68 height 14
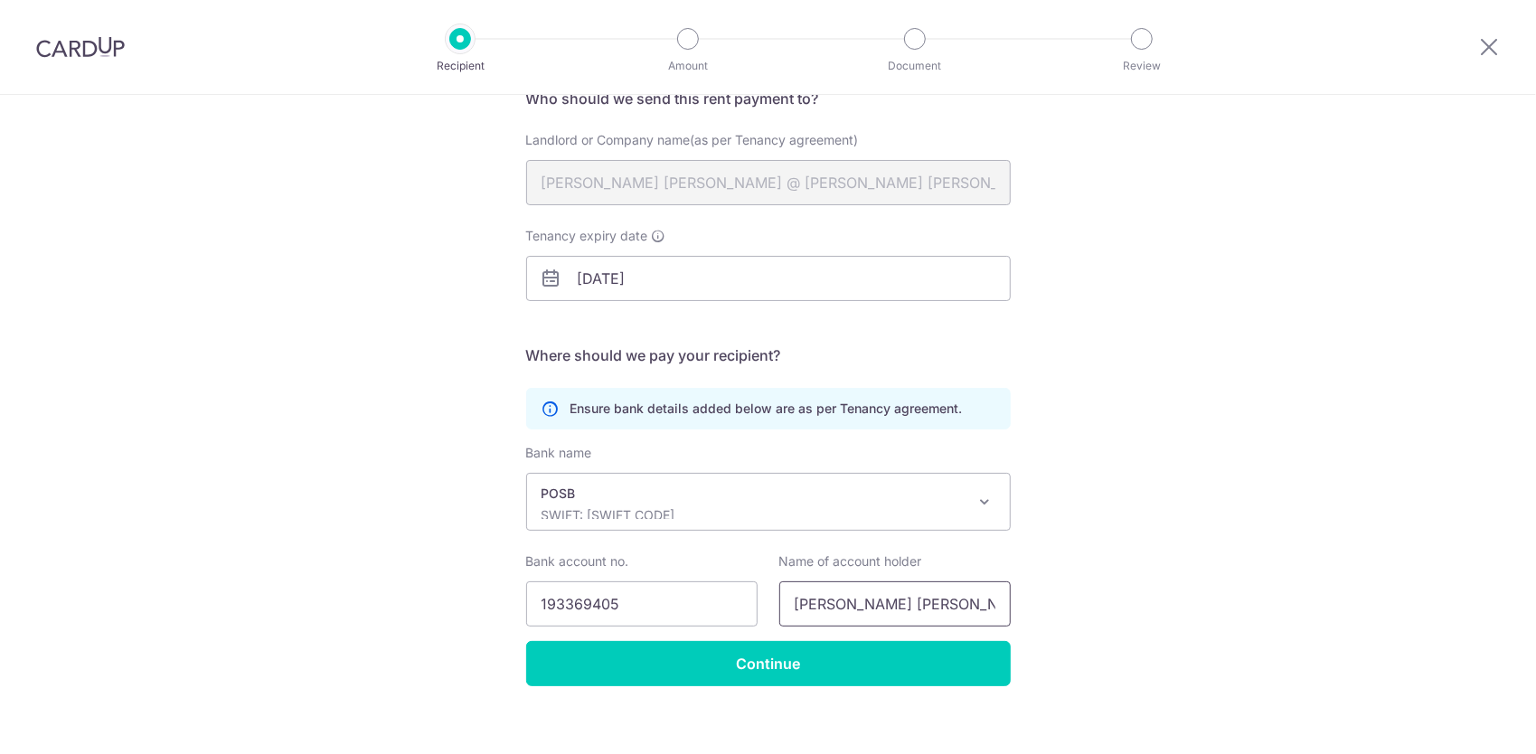
scroll to position [174, 0]
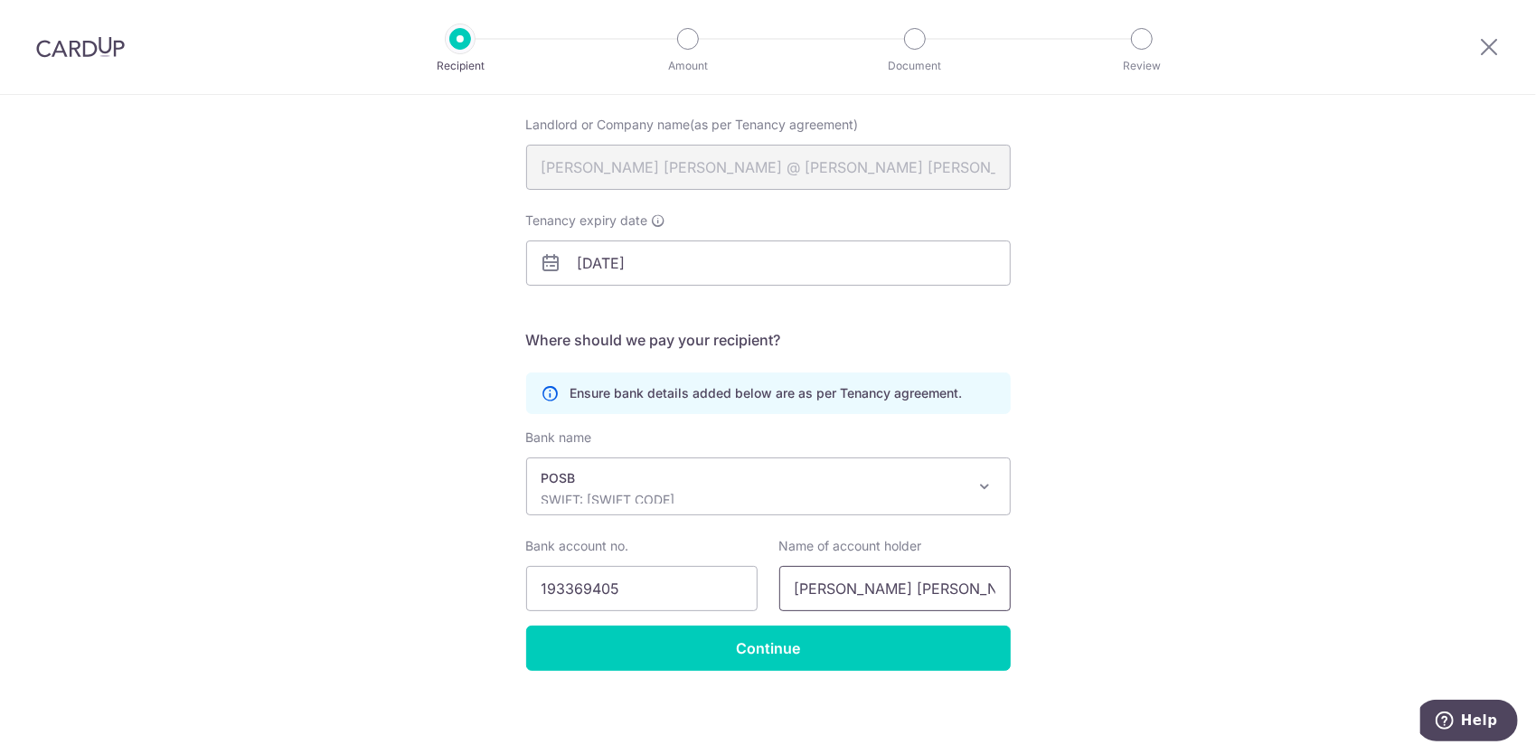
click at [826, 586] on input "[PERSON_NAME] [PERSON_NAME]" at bounding box center [894, 588] width 231 height 45
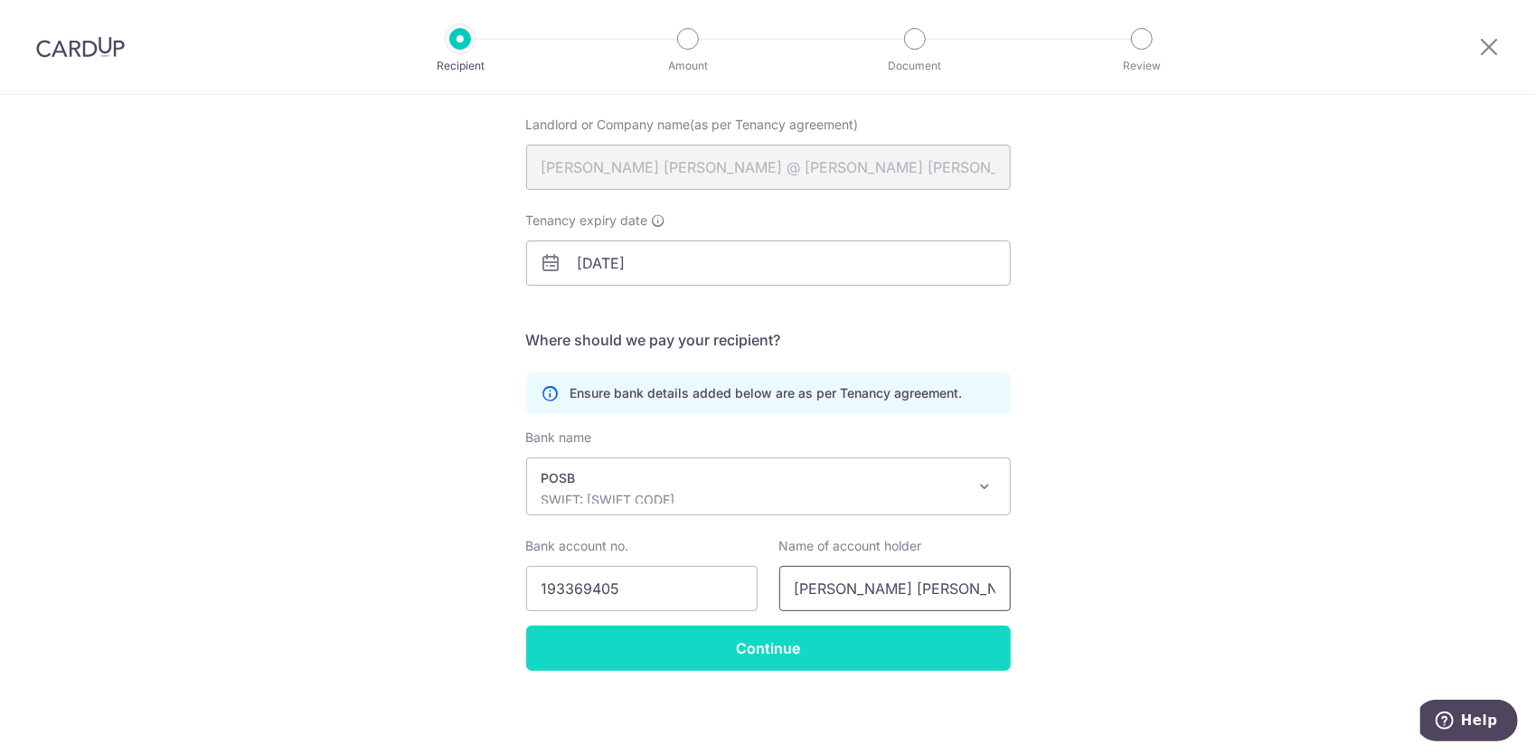
type input "[PERSON_NAME] [PERSON_NAME]"
click at [779, 648] on form "Who should we send this rent payment to? Landlord or Company name(as per Tenanc…" at bounding box center [768, 371] width 484 height 598
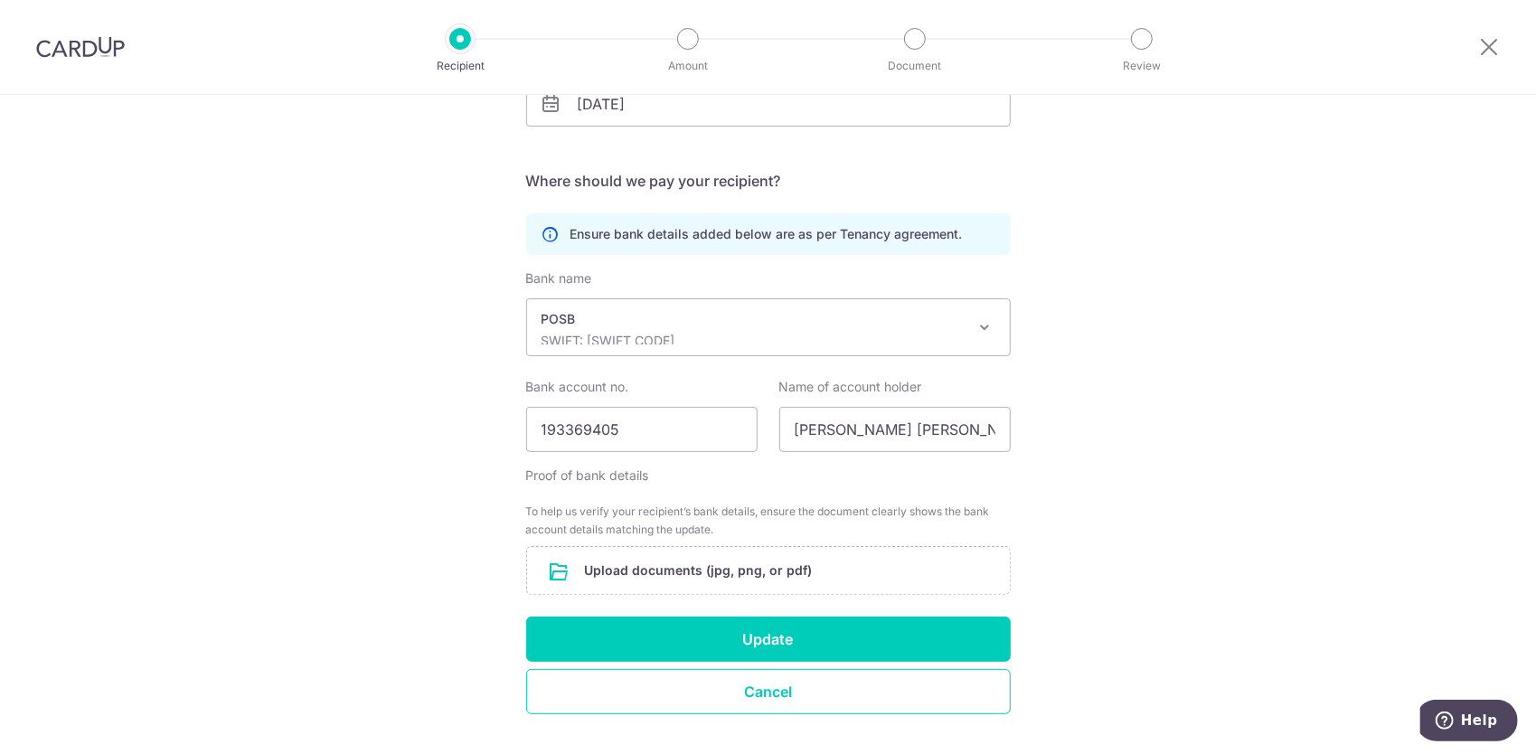
scroll to position [362, 0]
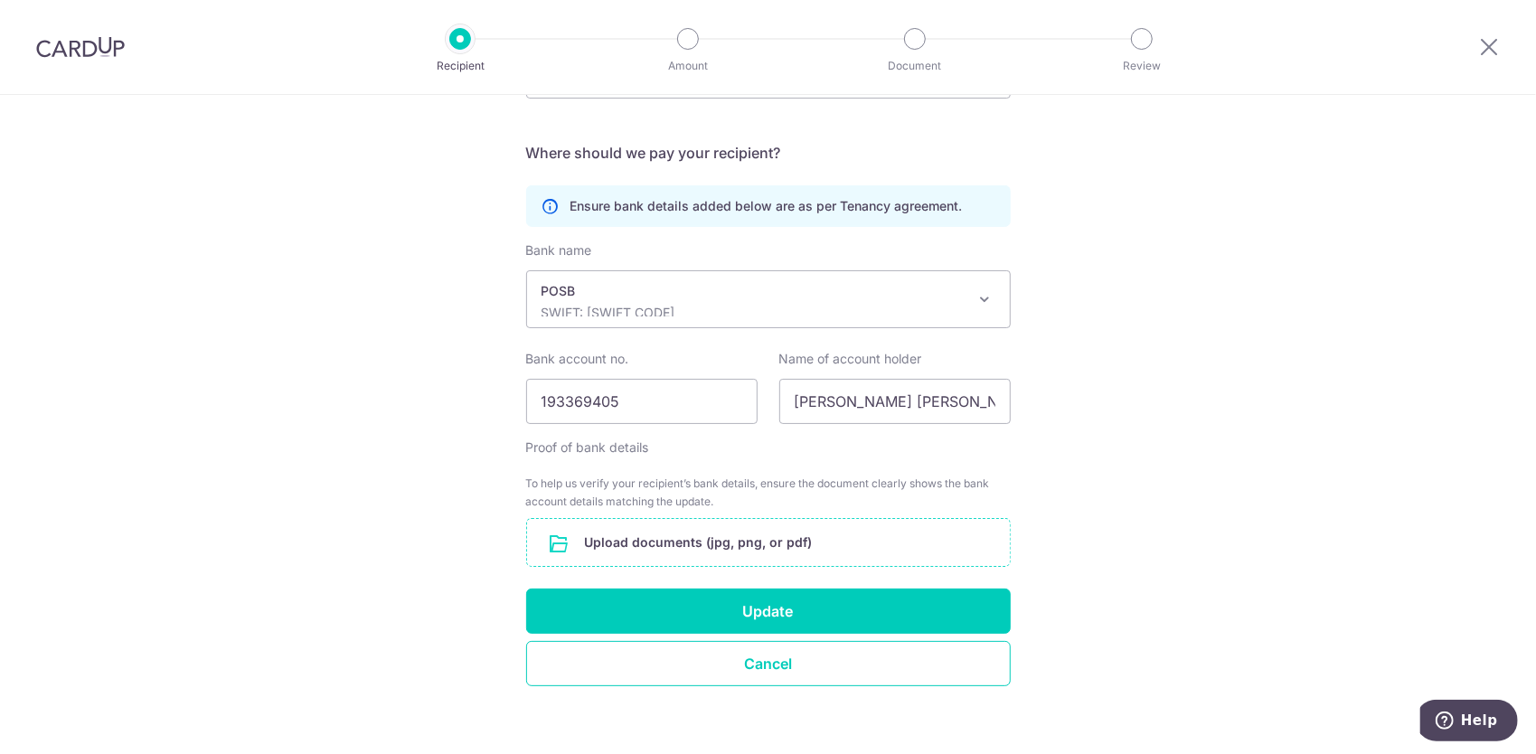
click at [665, 530] on input "file" at bounding box center [768, 542] width 483 height 47
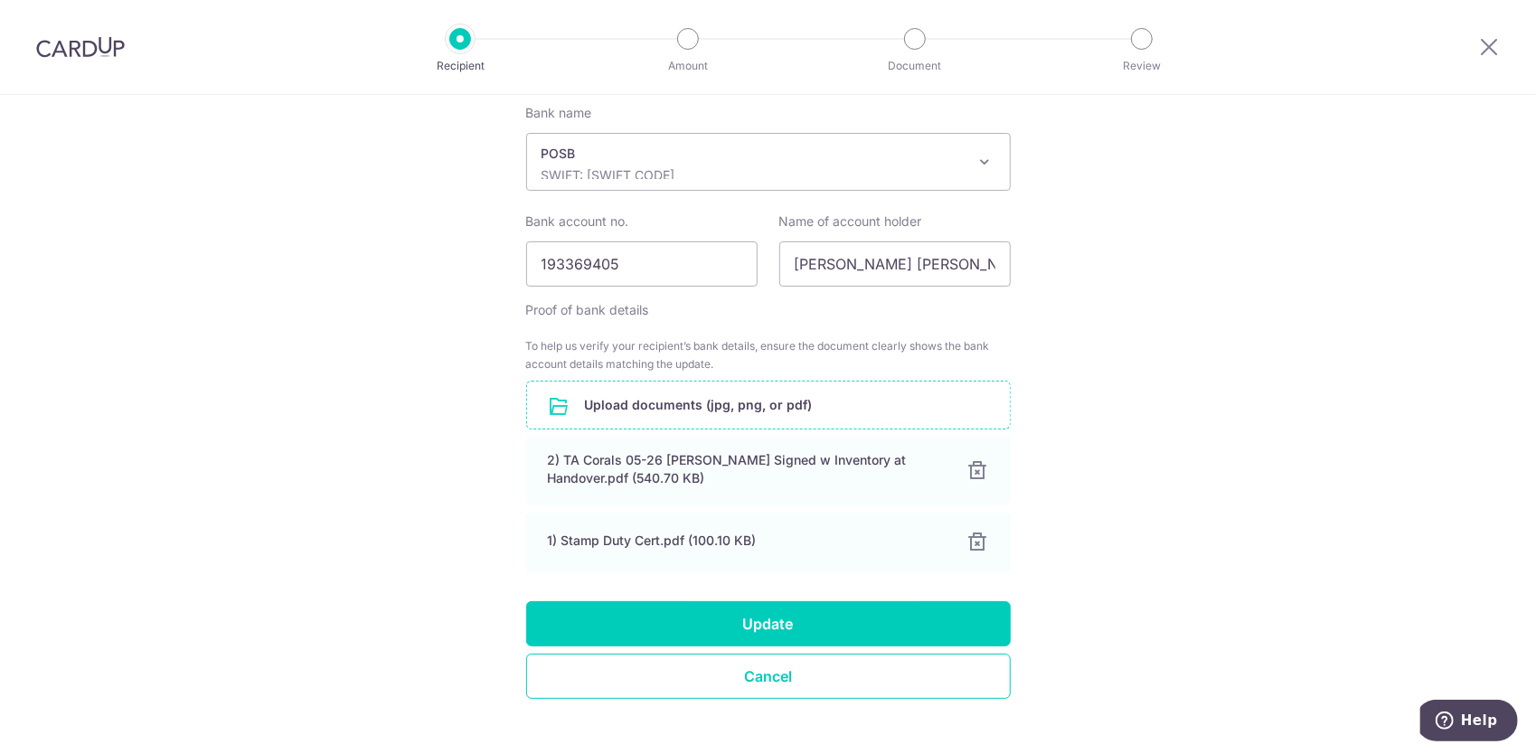
scroll to position [526, 0]
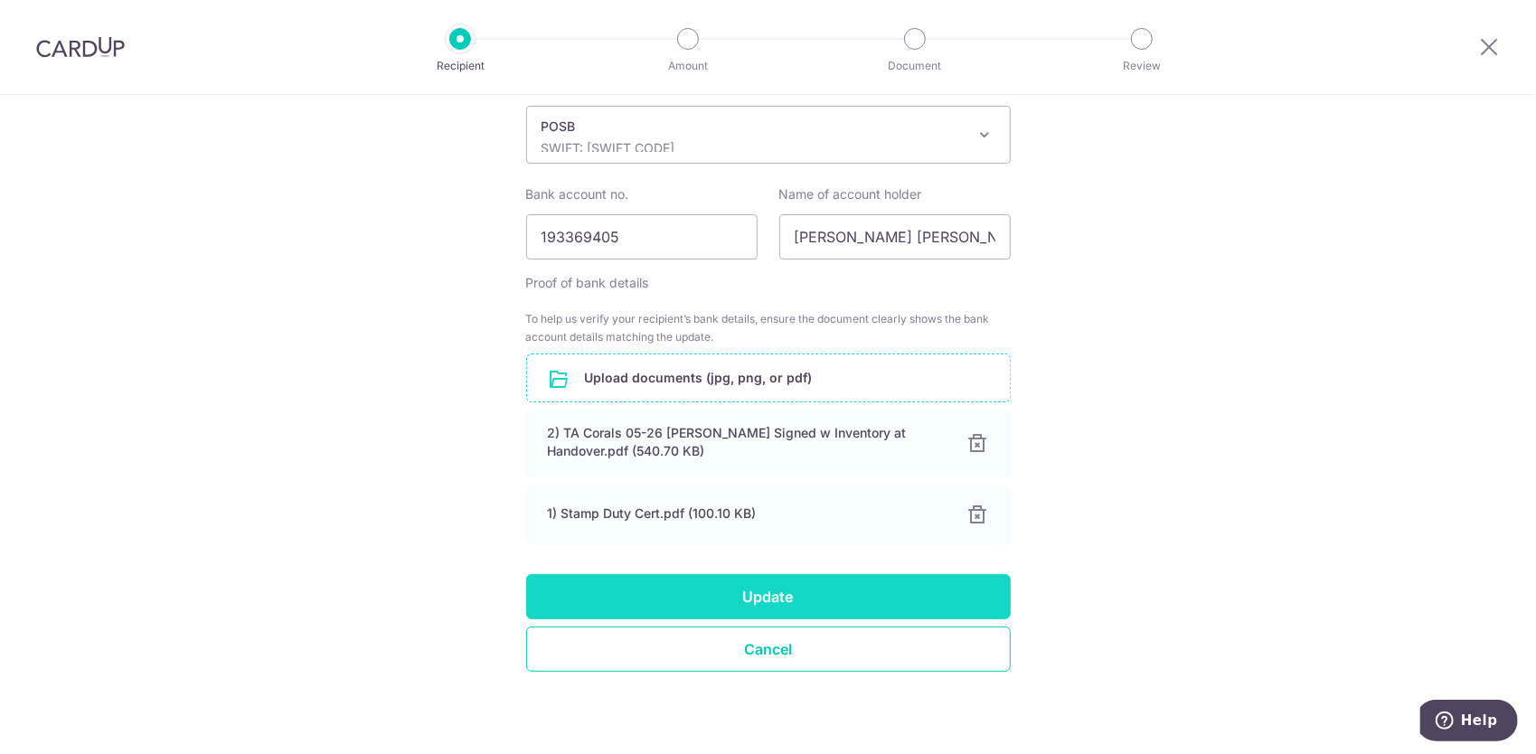
click at [802, 582] on button "Update" at bounding box center [768, 596] width 484 height 45
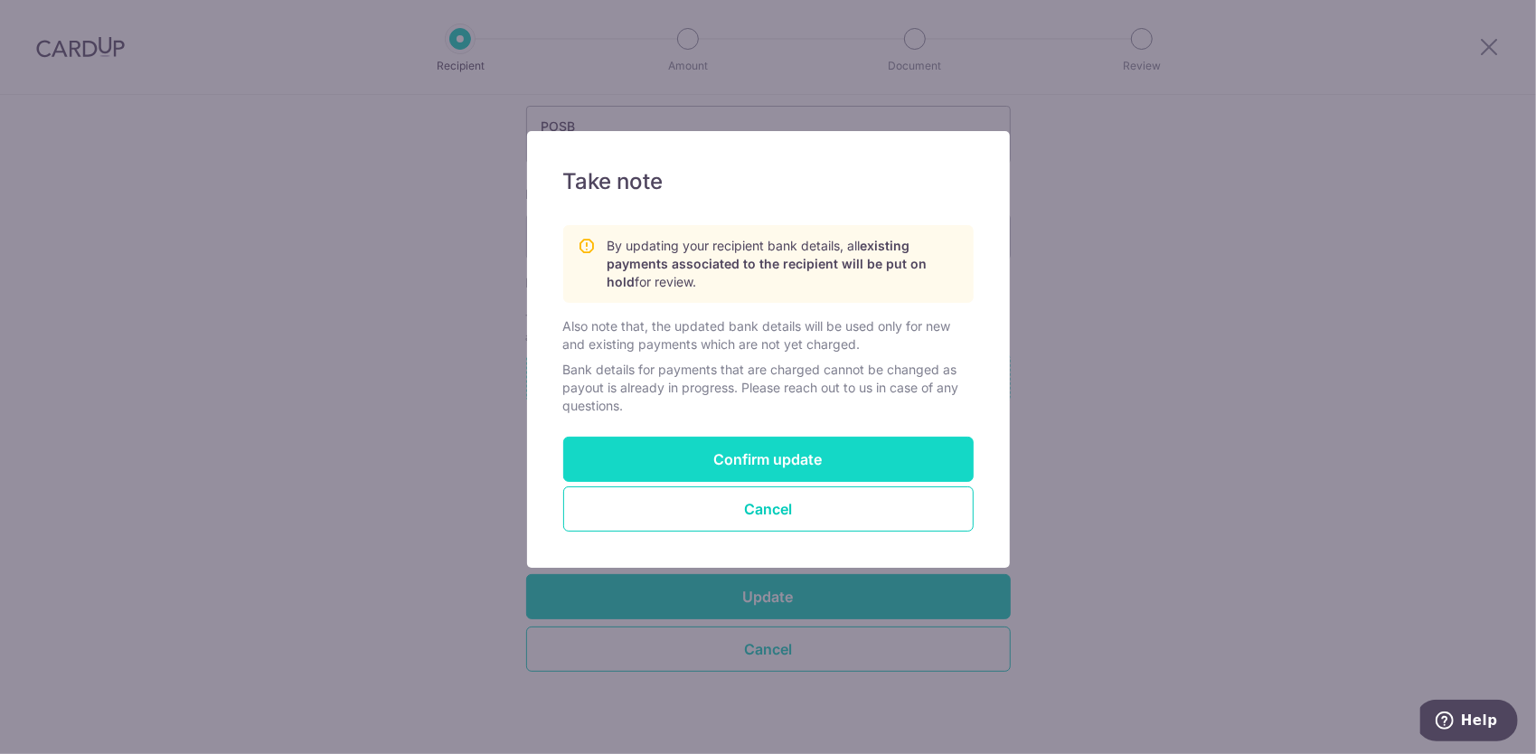
click at [787, 465] on button "Confirm update" at bounding box center [768, 459] width 410 height 45
